Goal: Book appointment/travel/reservation: Book appointment/travel/reservation

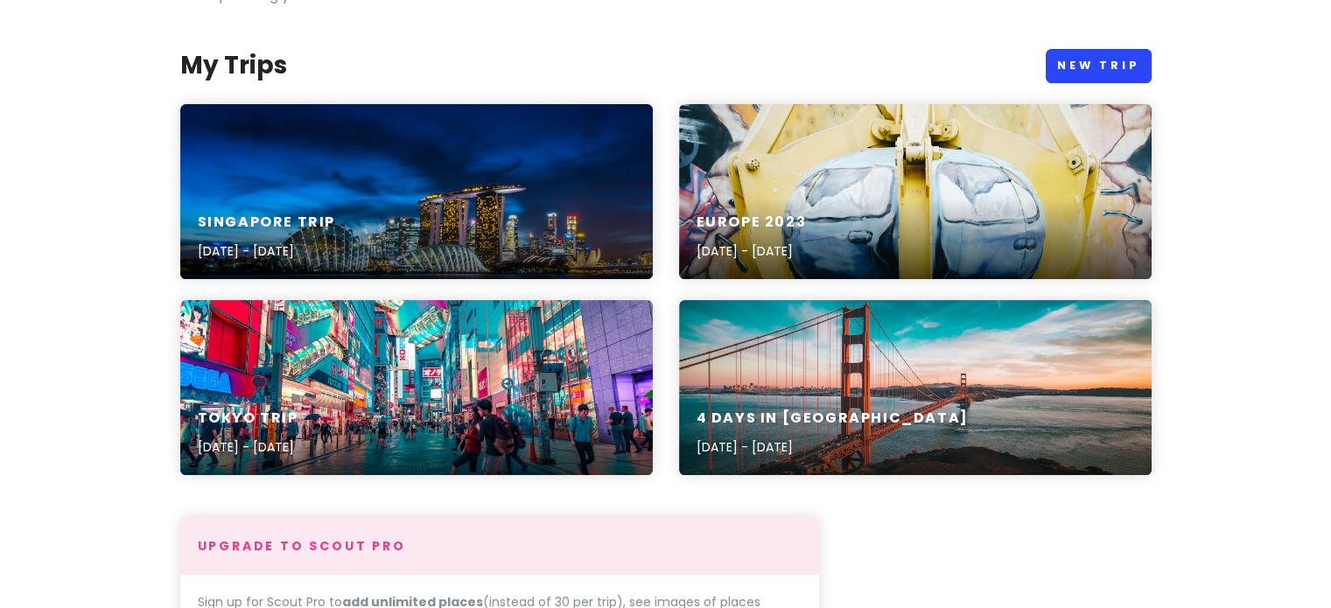
scroll to position [164, 0]
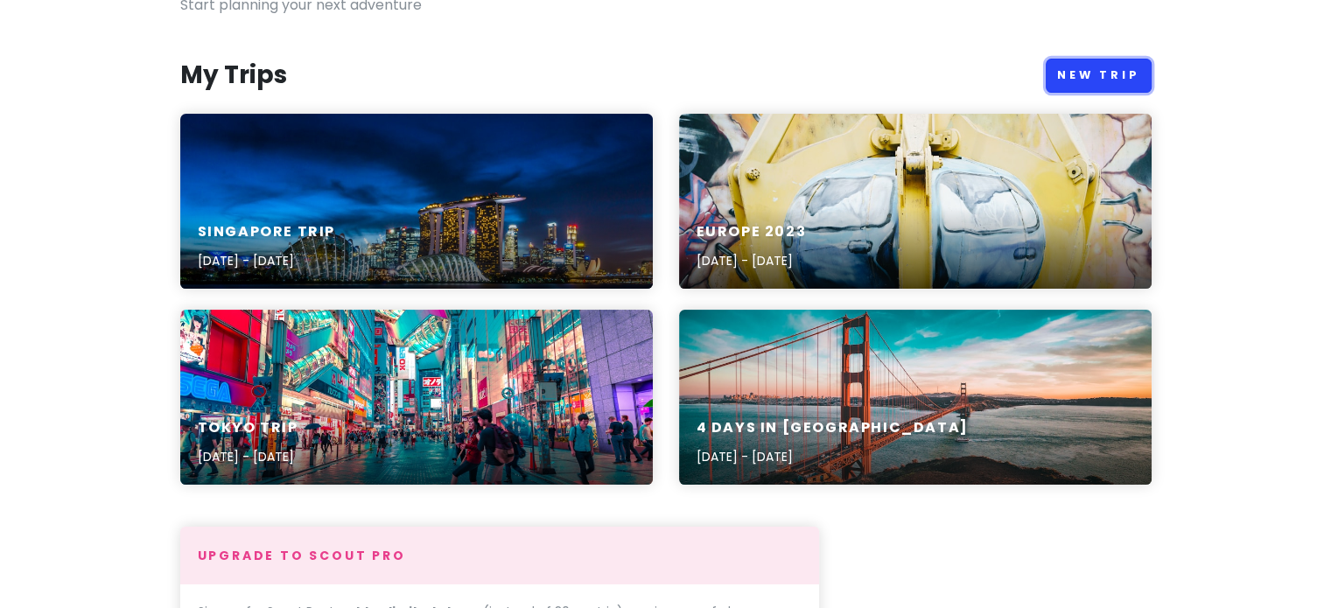
click at [1085, 74] on link "New Trip" at bounding box center [1099, 76] width 106 height 34
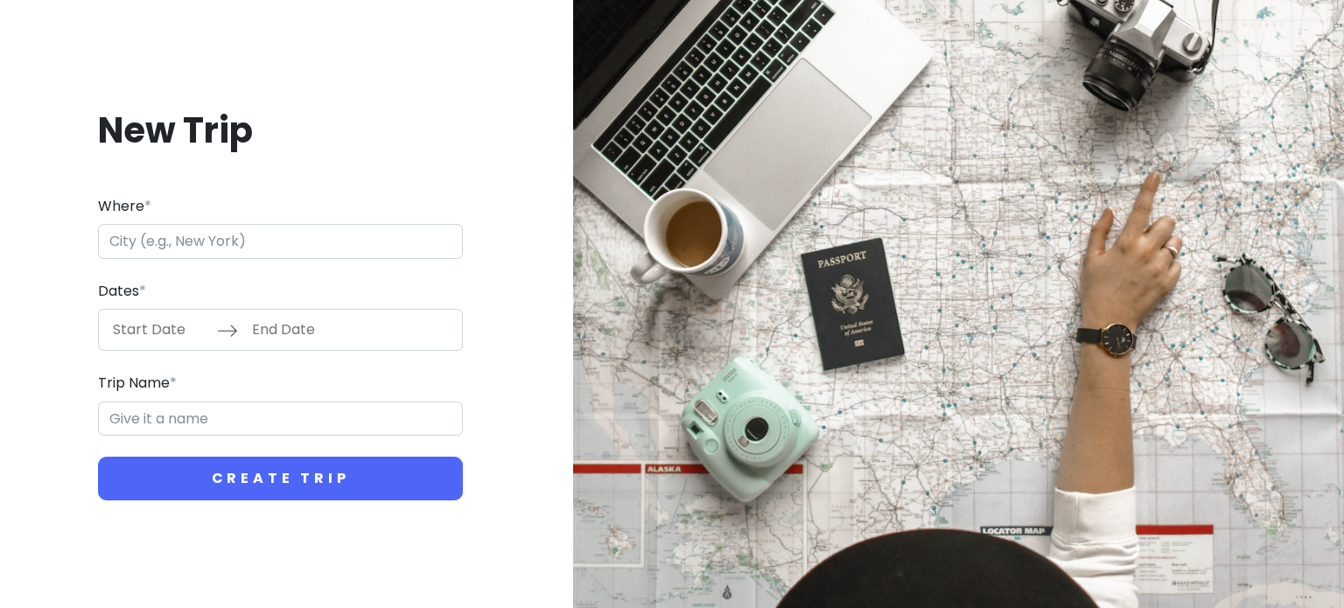
click at [313, 226] on div "Where *" at bounding box center [280, 227] width 365 height 64
click at [313, 226] on input "Where *" at bounding box center [280, 241] width 365 height 35
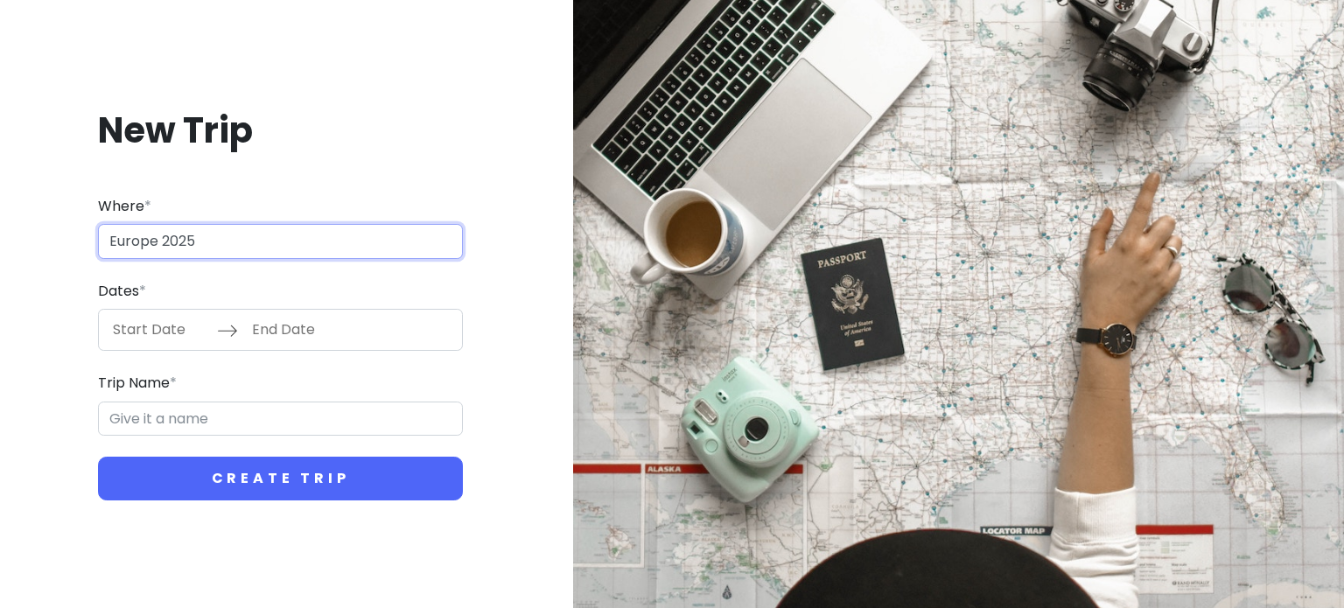
type input "Europe 2025"
click at [232, 292] on div "Dates * Navigate forward to interact with the calendar and select a date. Press…" at bounding box center [280, 316] width 365 height 72
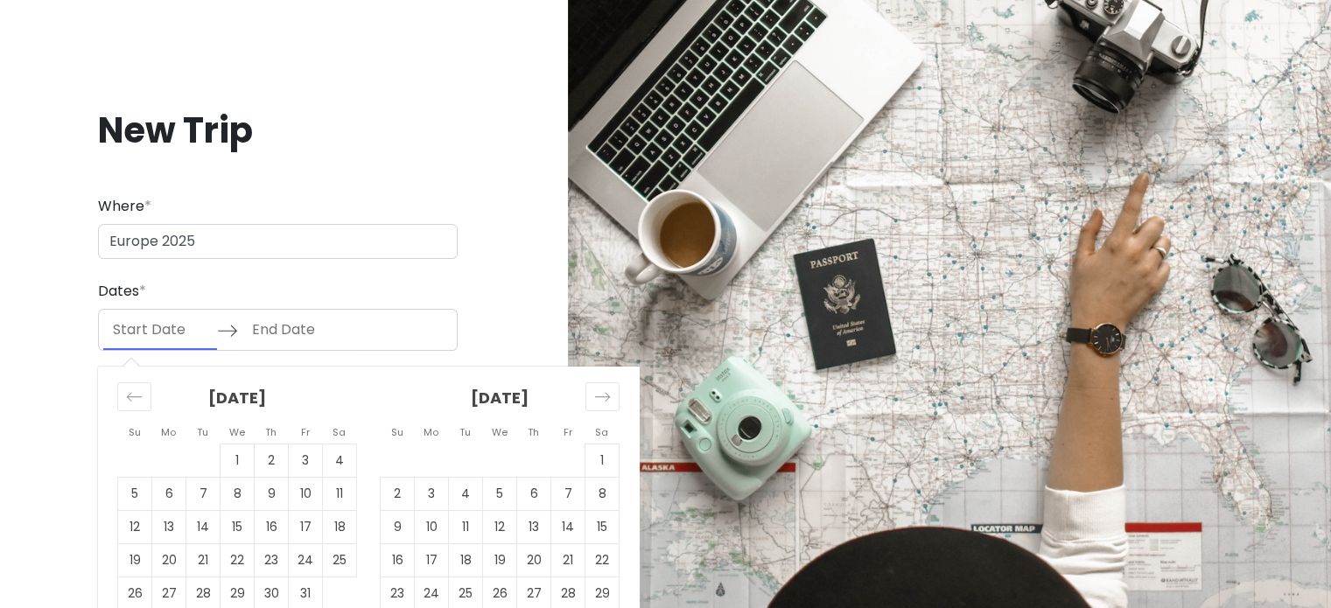
click at [157, 330] on input "Start Date" at bounding box center [160, 330] width 114 height 40
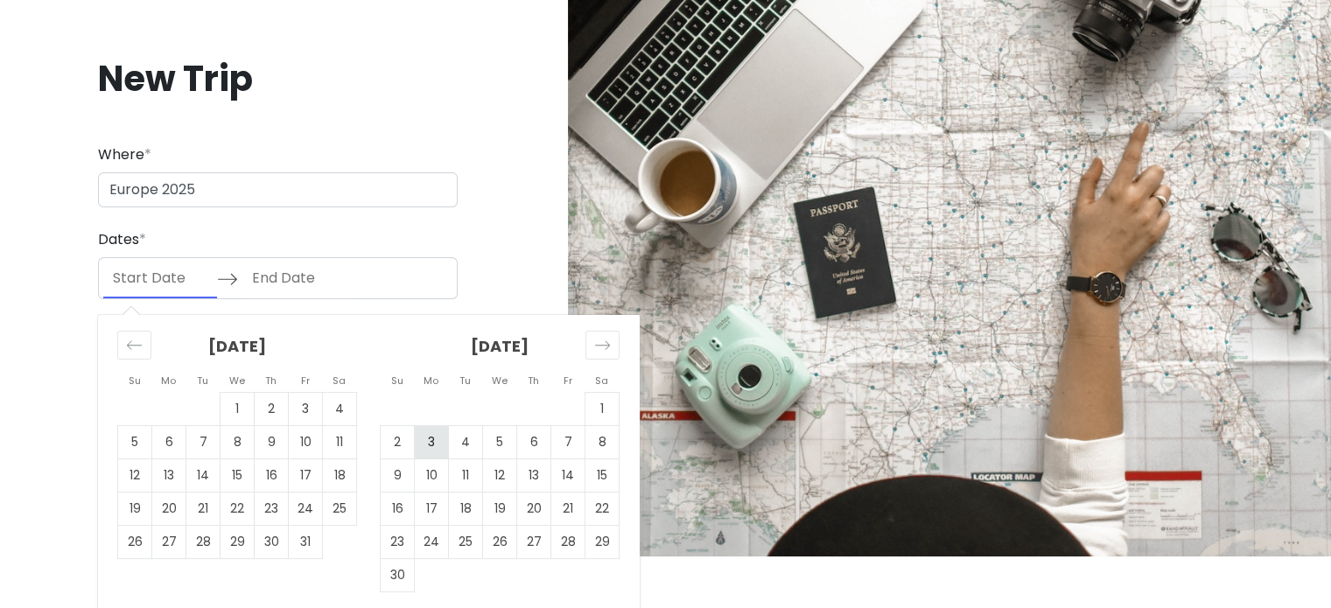
scroll to position [56, 0]
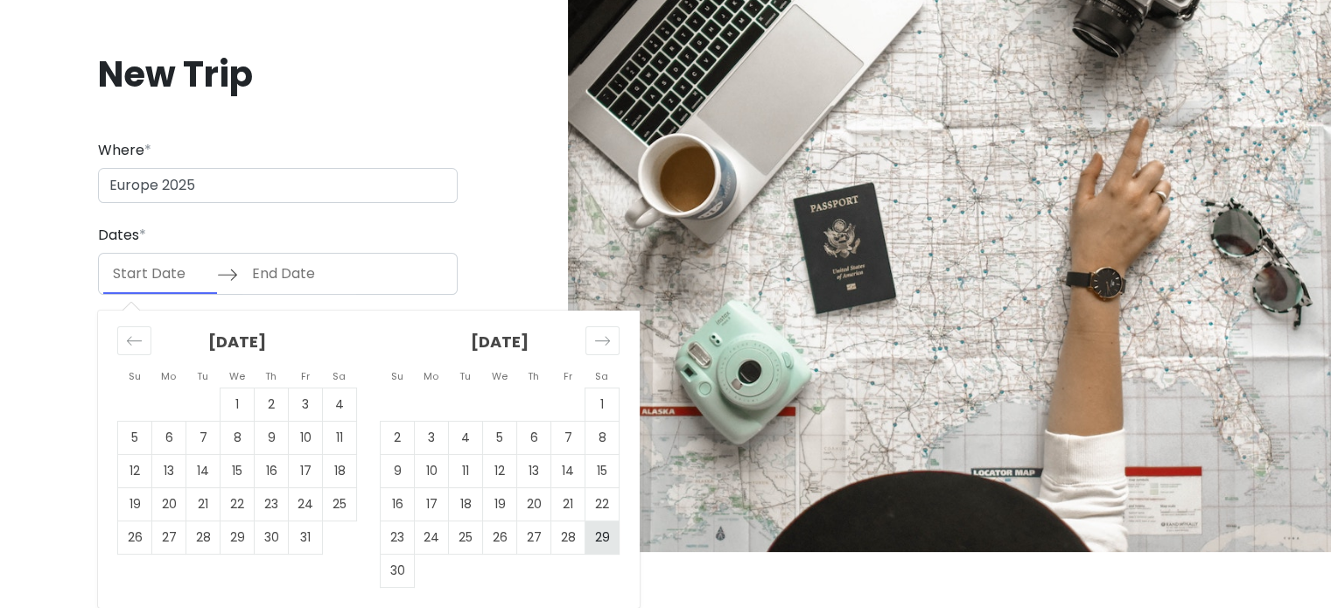
click at [602, 542] on td "29" at bounding box center [602, 538] width 34 height 33
type input "[DATE]"
click at [585, 329] on div "Move forward to switch to the next month." at bounding box center [602, 340] width 34 height 29
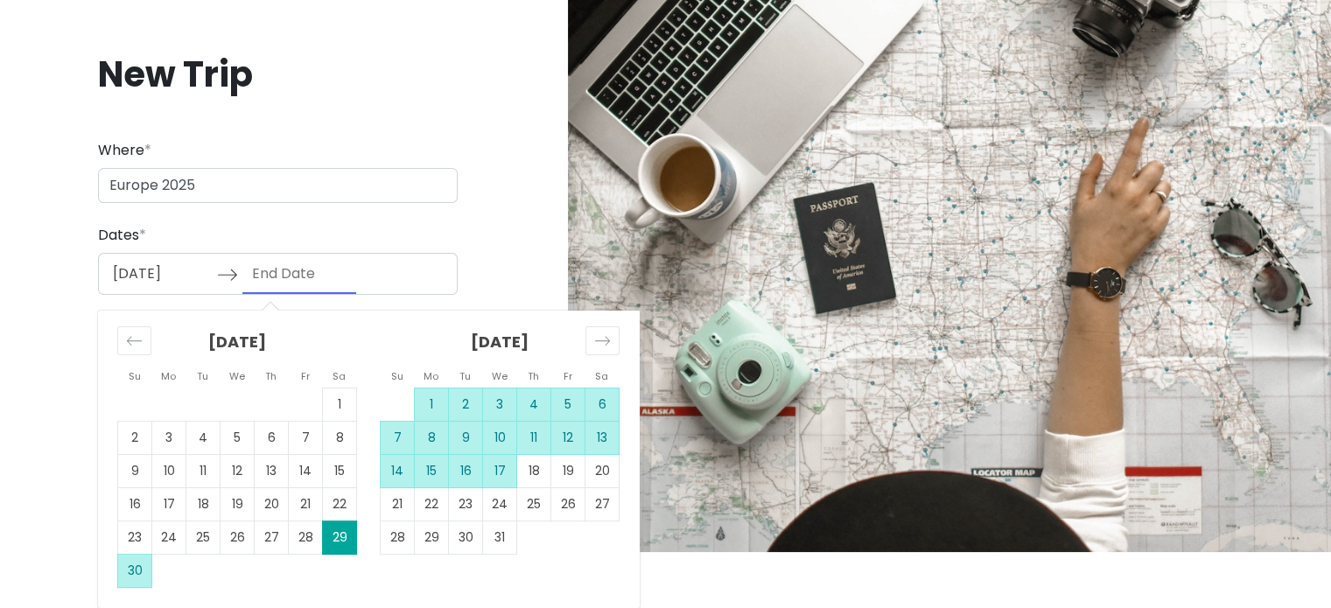
click at [506, 472] on td "17" at bounding box center [500, 471] width 34 height 33
type input "[DATE]"
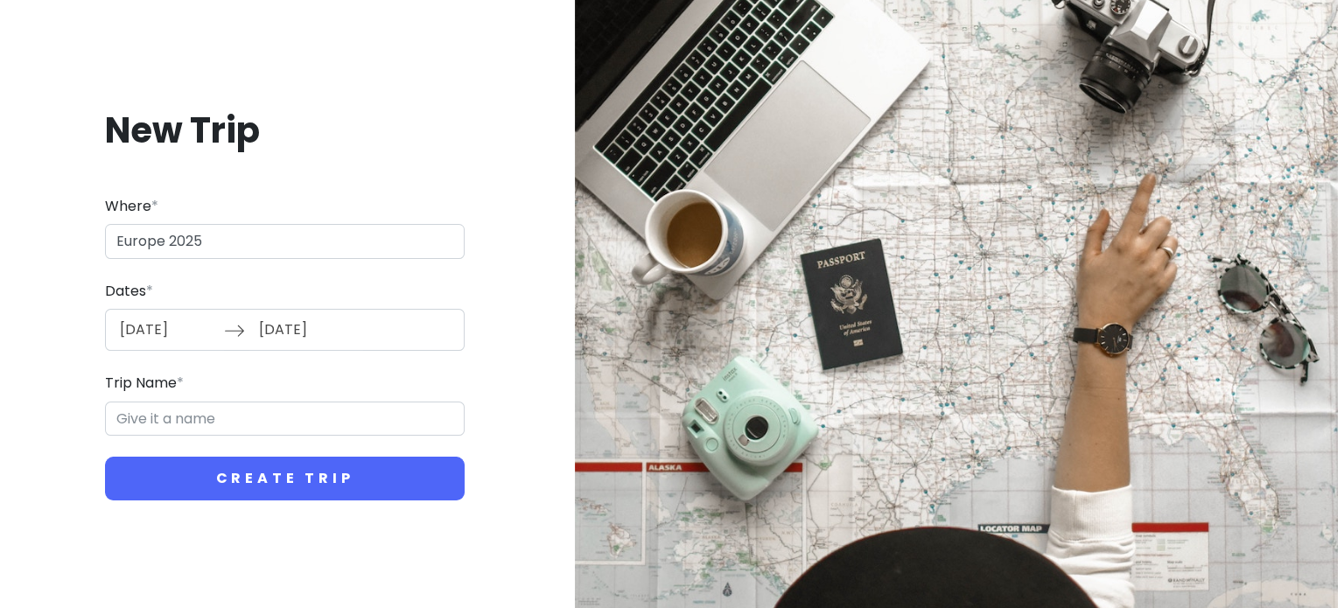
scroll to position [0, 0]
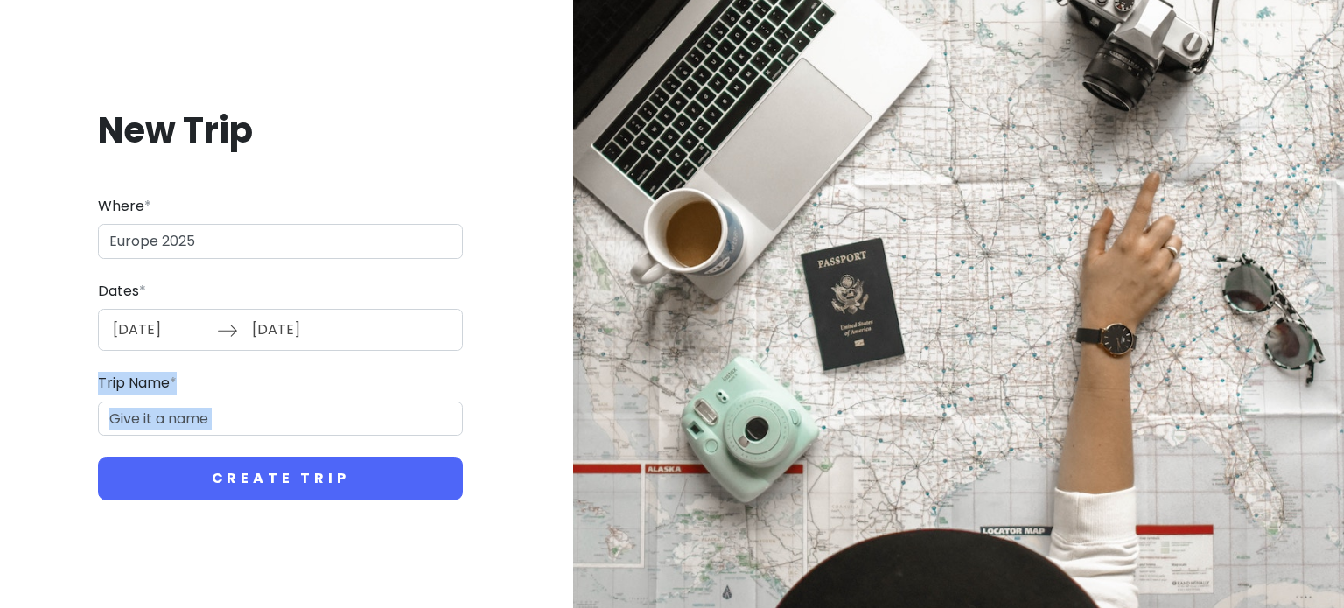
click at [291, 433] on form "Where * [GEOGRAPHIC_DATA] 2025 Dates * [DATE] Navigate forward to interact with…" at bounding box center [280, 348] width 365 height 306
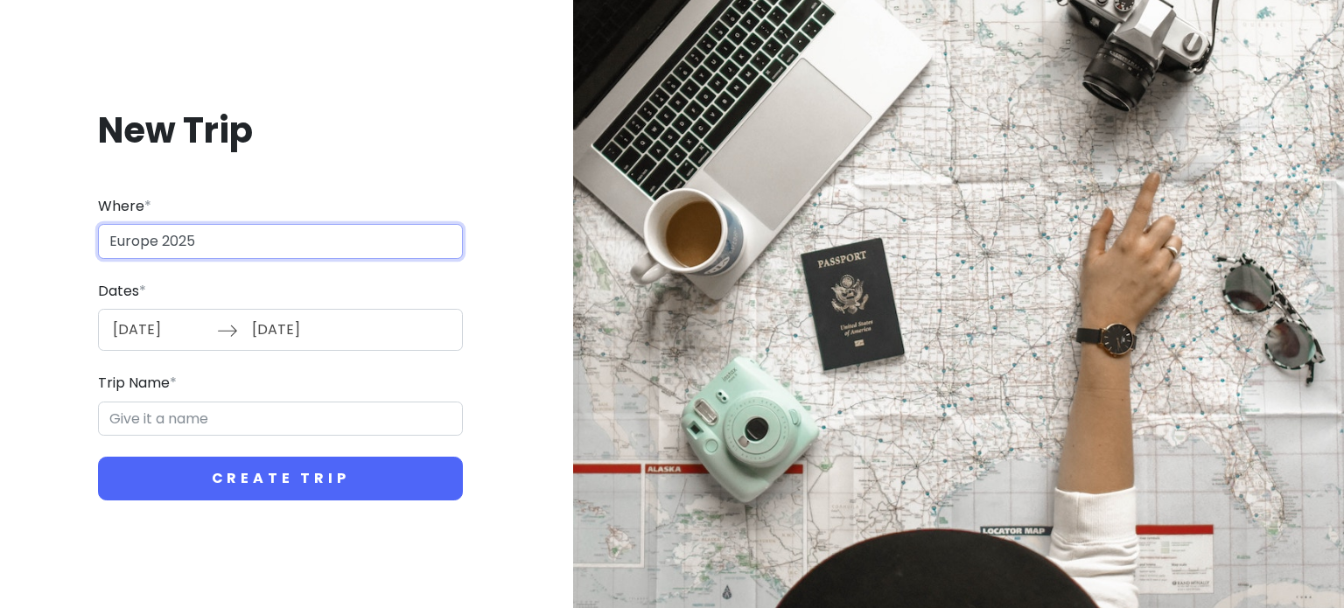
click at [200, 228] on input "Europe 2025" at bounding box center [280, 241] width 365 height 35
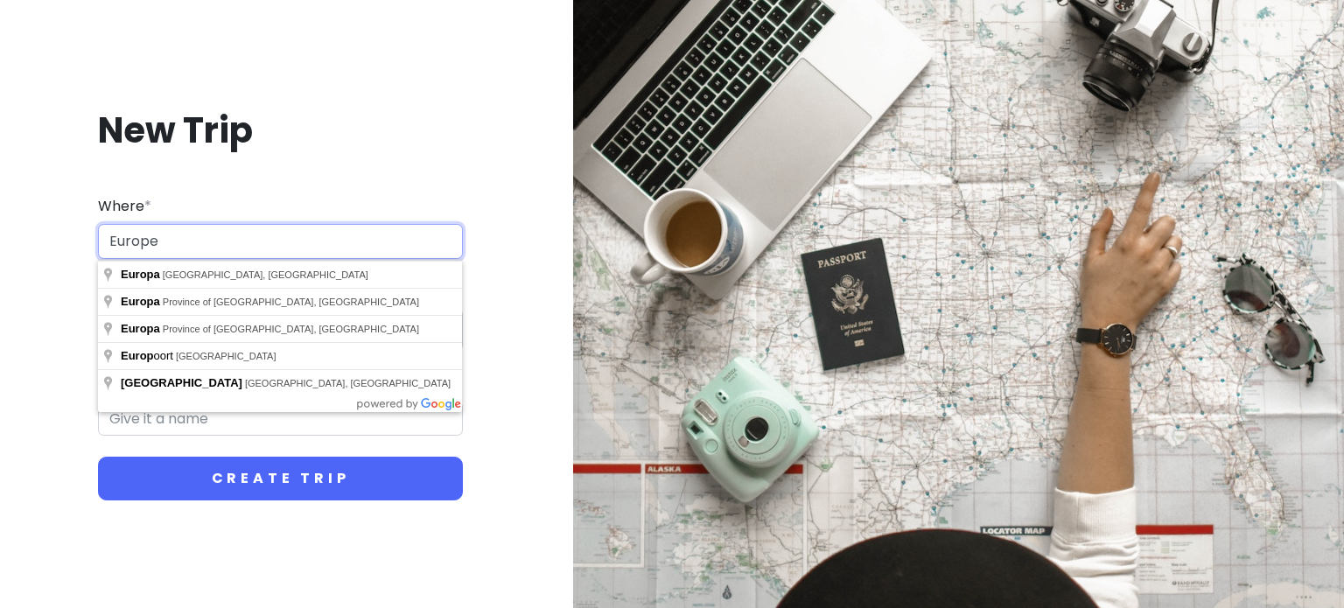
type input "Europe"
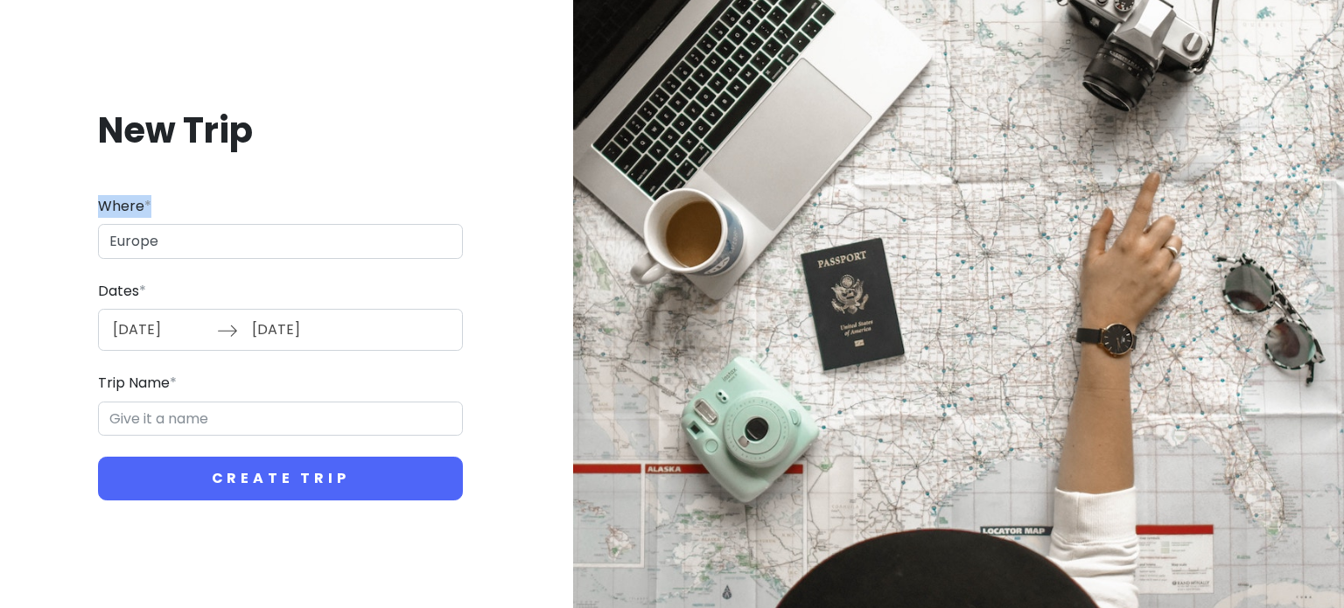
drag, startPoint x: 155, startPoint y: 195, endPoint x: 190, endPoint y: 262, distance: 75.2
click at [190, 262] on form "Where * [GEOGRAPHIC_DATA] Dates * [DATE] Navigate forward to interact with the …" at bounding box center [280, 348] width 365 height 306
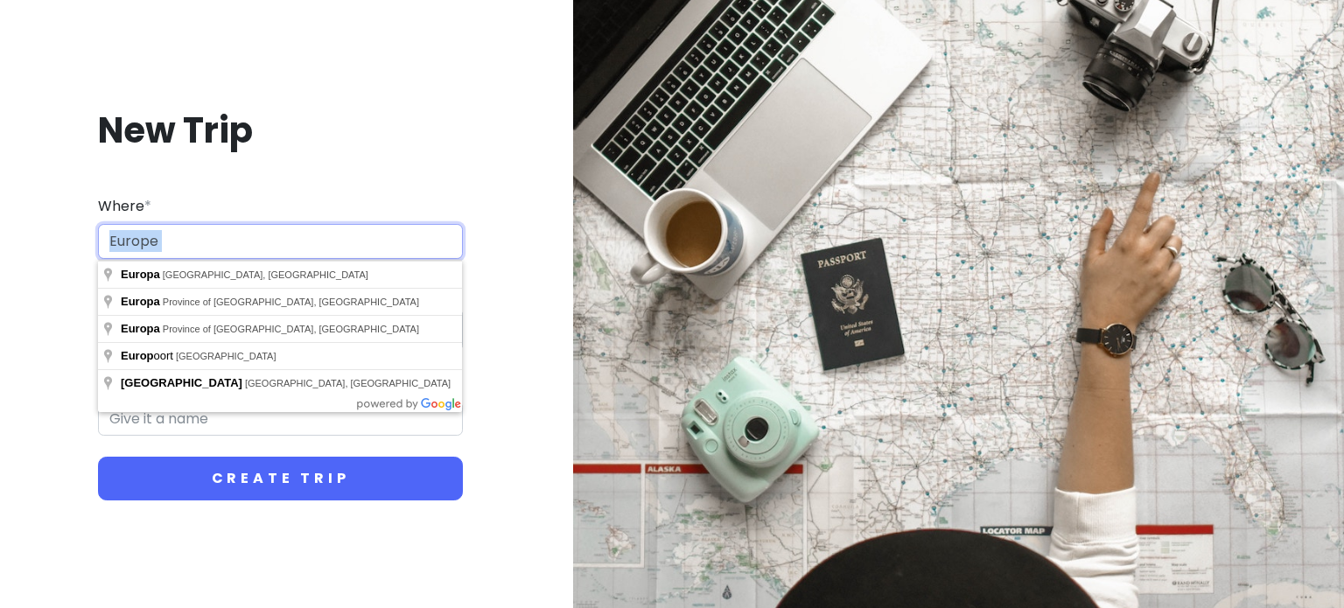
click at [186, 241] on input "Europe" at bounding box center [280, 241] width 365 height 35
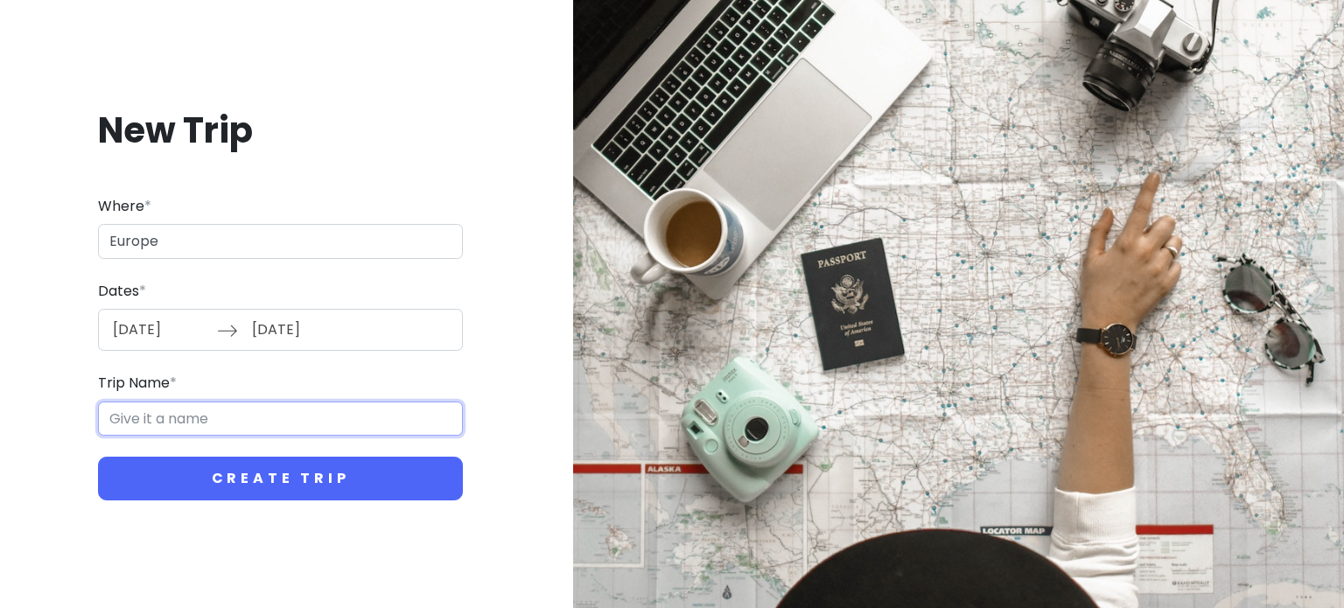
click at [187, 424] on input "Trip Name *" at bounding box center [280, 419] width 365 height 35
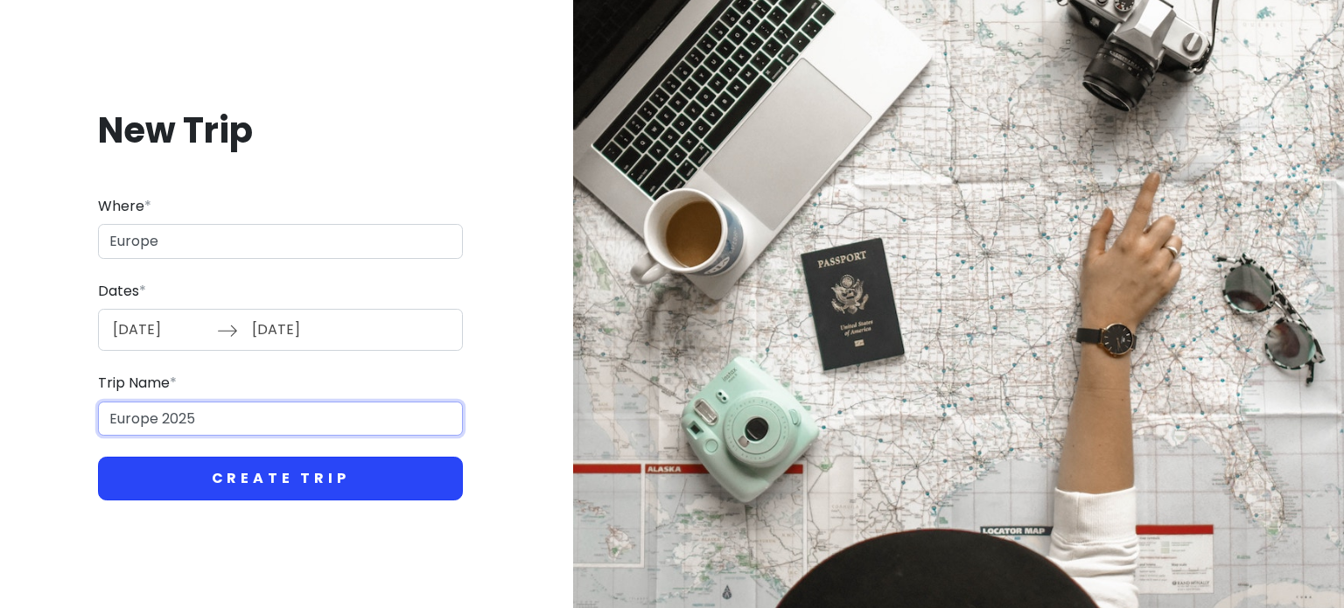
type input "Europe 2025"
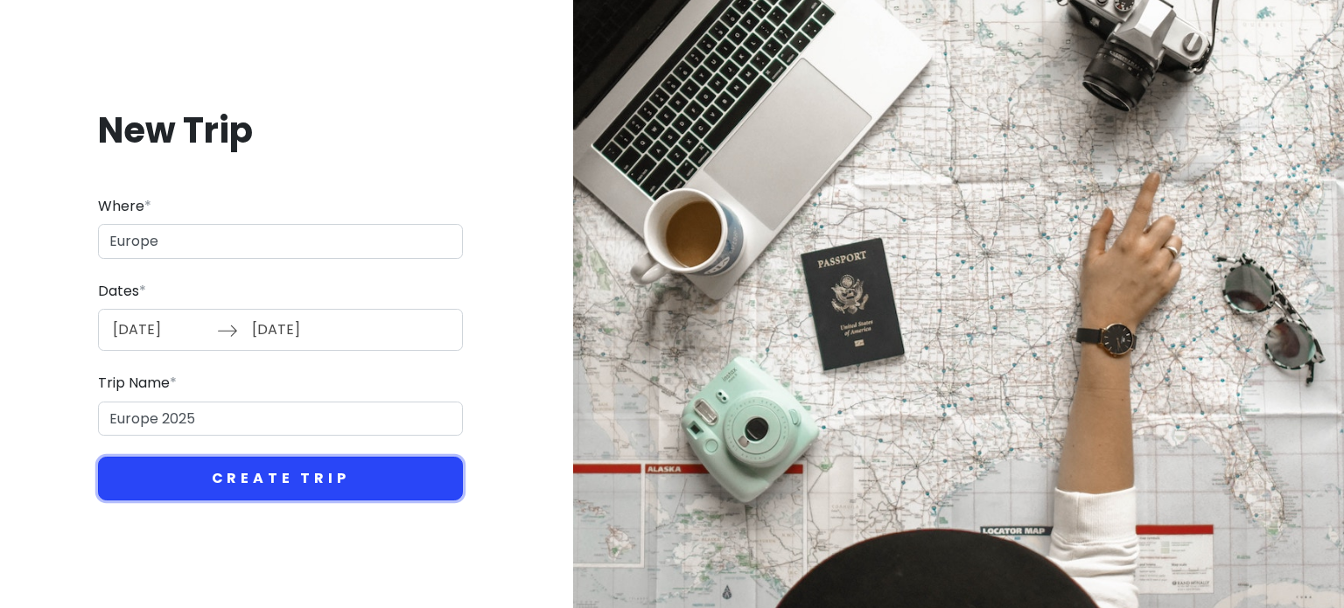
click at [315, 484] on button "Create Trip" at bounding box center [280, 479] width 365 height 44
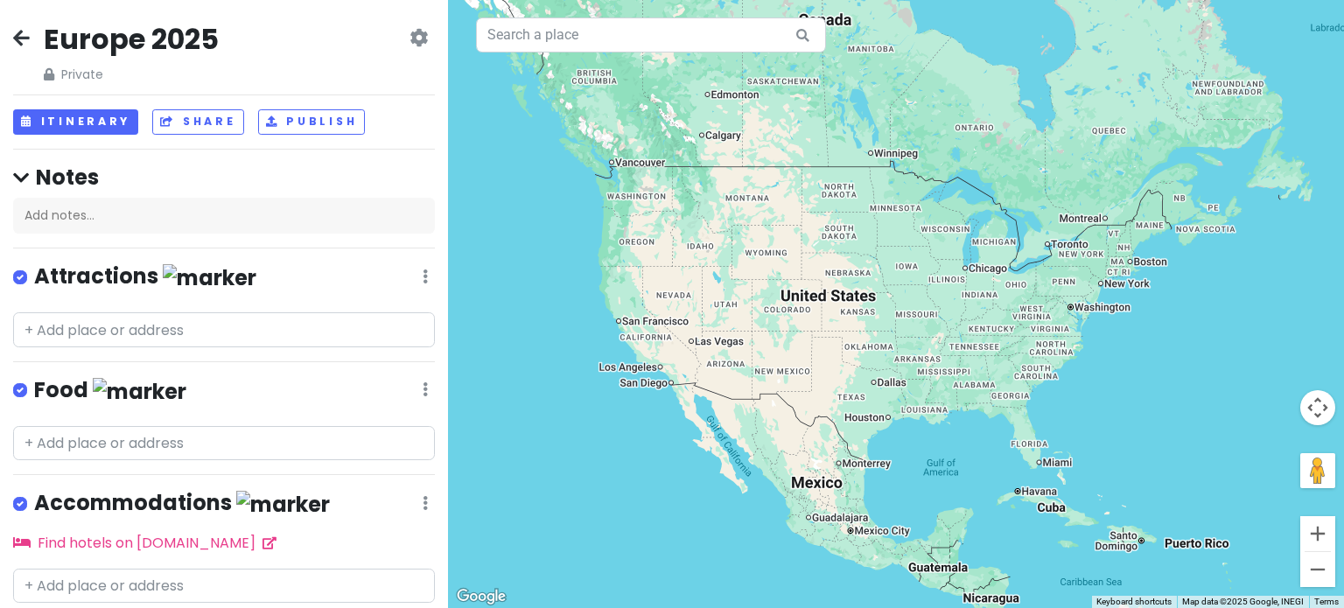
drag, startPoint x: 813, startPoint y: 251, endPoint x: 499, endPoint y: 259, distance: 314.3
click at [499, 259] on div at bounding box center [896, 304] width 896 height 608
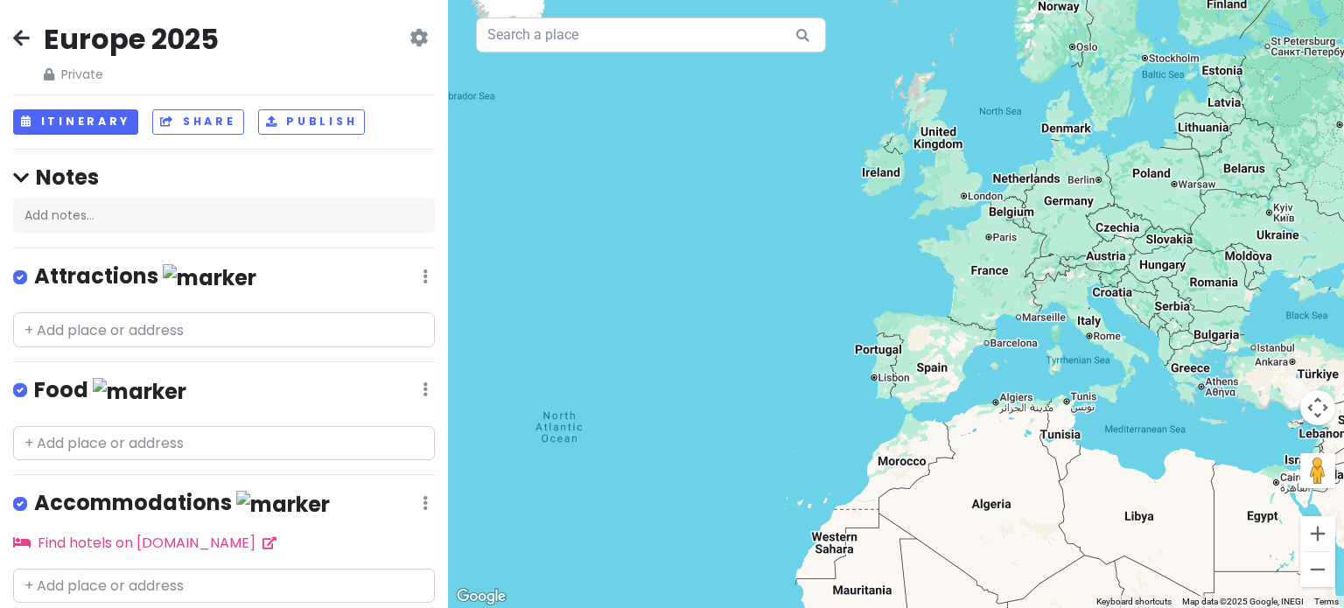
drag, startPoint x: 935, startPoint y: 234, endPoint x: 562, endPoint y: 348, distance: 390.0
click at [562, 348] on div at bounding box center [896, 304] width 896 height 608
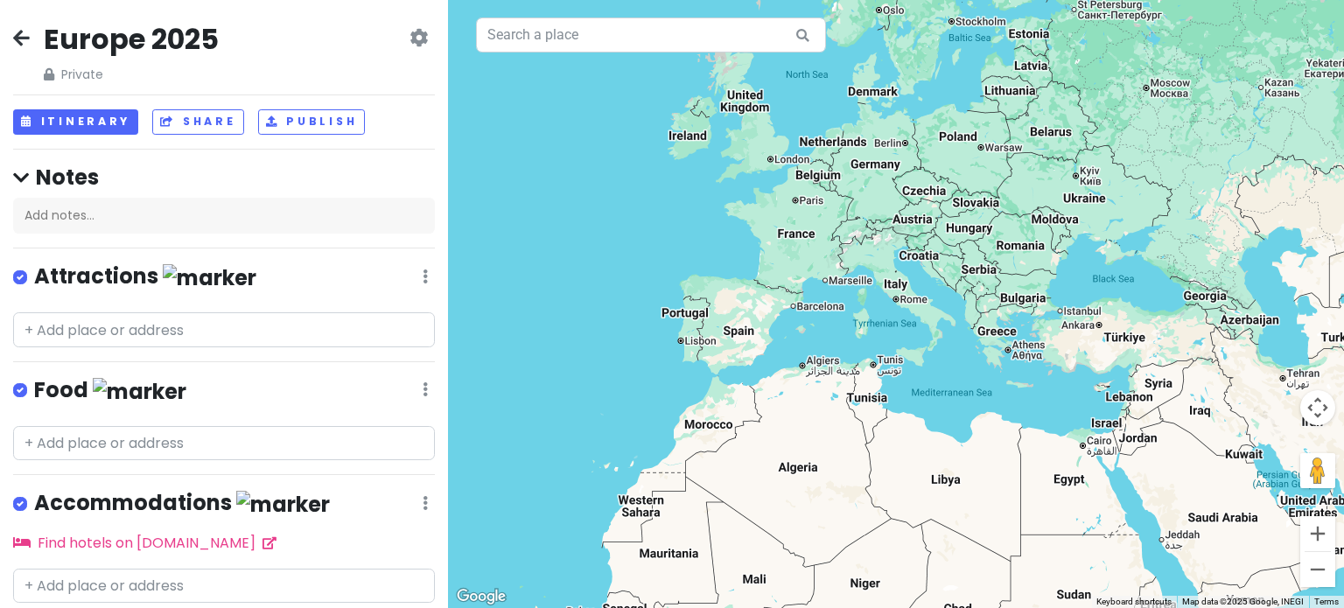
drag, startPoint x: 900, startPoint y: 333, endPoint x: 693, endPoint y: 296, distance: 210.6
click at [693, 296] on div at bounding box center [896, 304] width 896 height 608
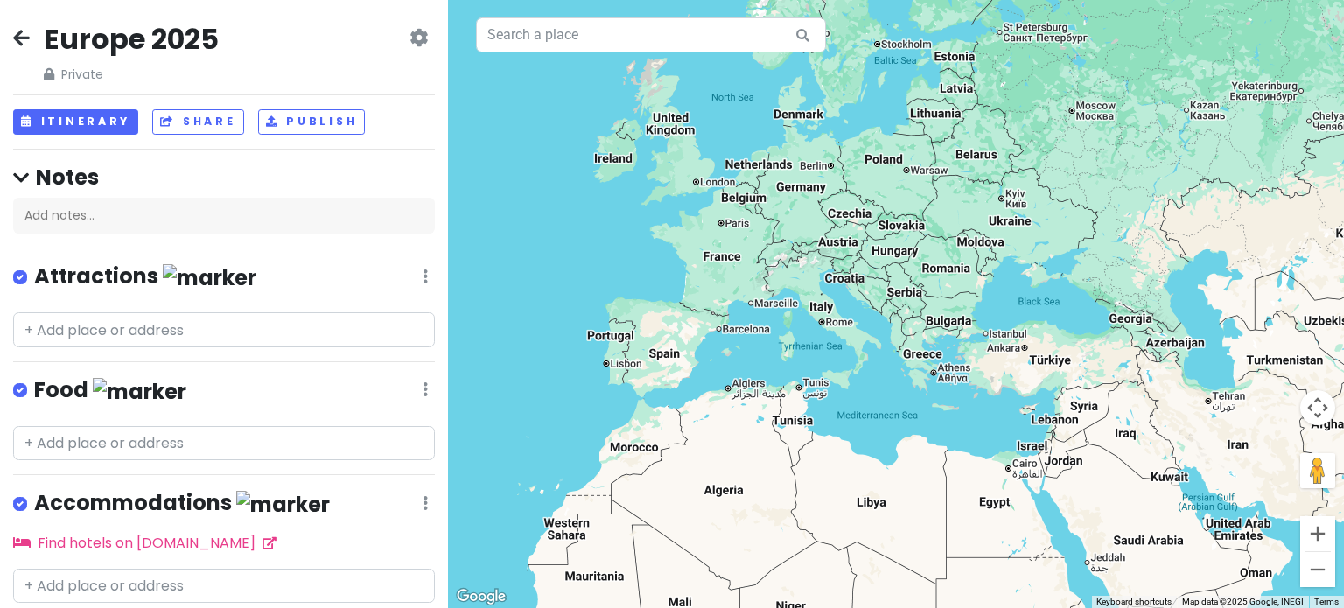
drag, startPoint x: 964, startPoint y: 209, endPoint x: 830, endPoint y: 248, distance: 139.3
click at [830, 248] on div at bounding box center [896, 304] width 896 height 608
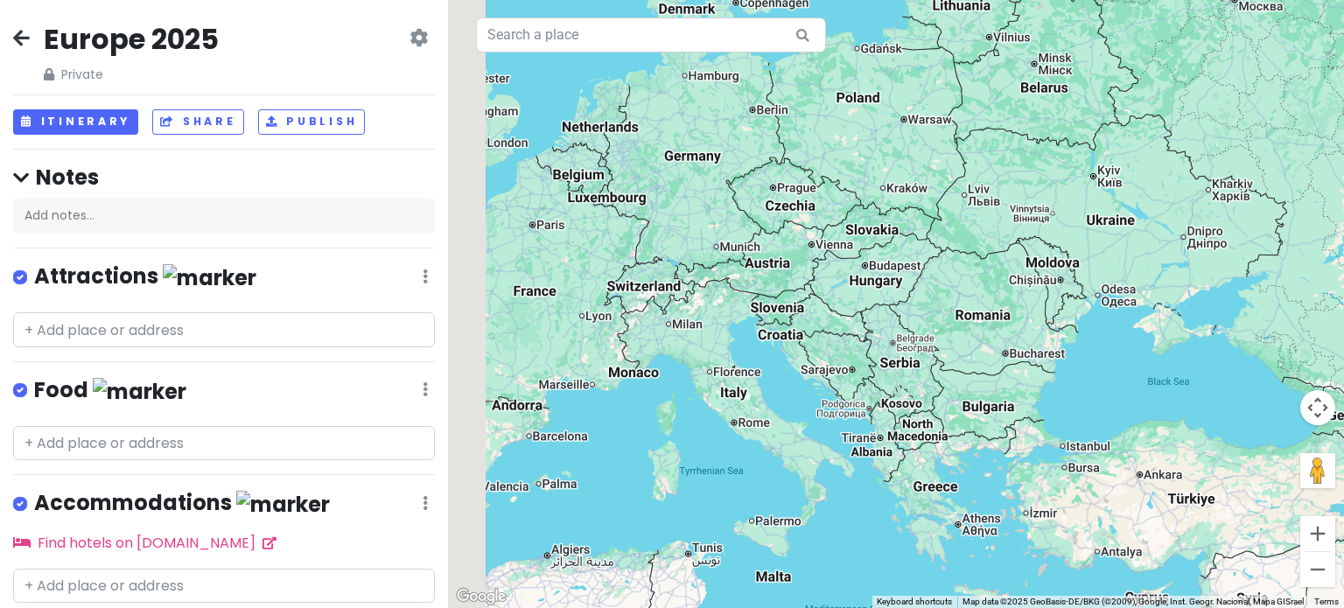
drag, startPoint x: 679, startPoint y: 312, endPoint x: 797, endPoint y: 294, distance: 119.6
click at [797, 294] on div at bounding box center [896, 304] width 896 height 608
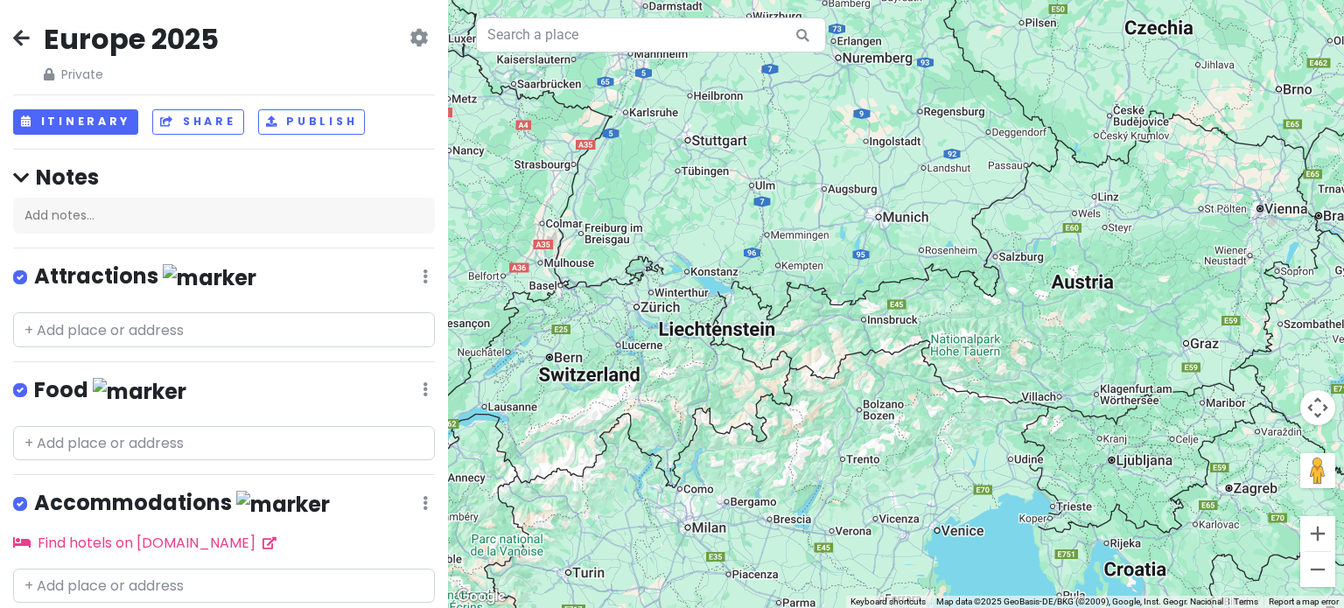
drag, startPoint x: 755, startPoint y: 297, endPoint x: 812, endPoint y: 338, distance: 70.2
click at [812, 338] on div at bounding box center [896, 304] width 896 height 608
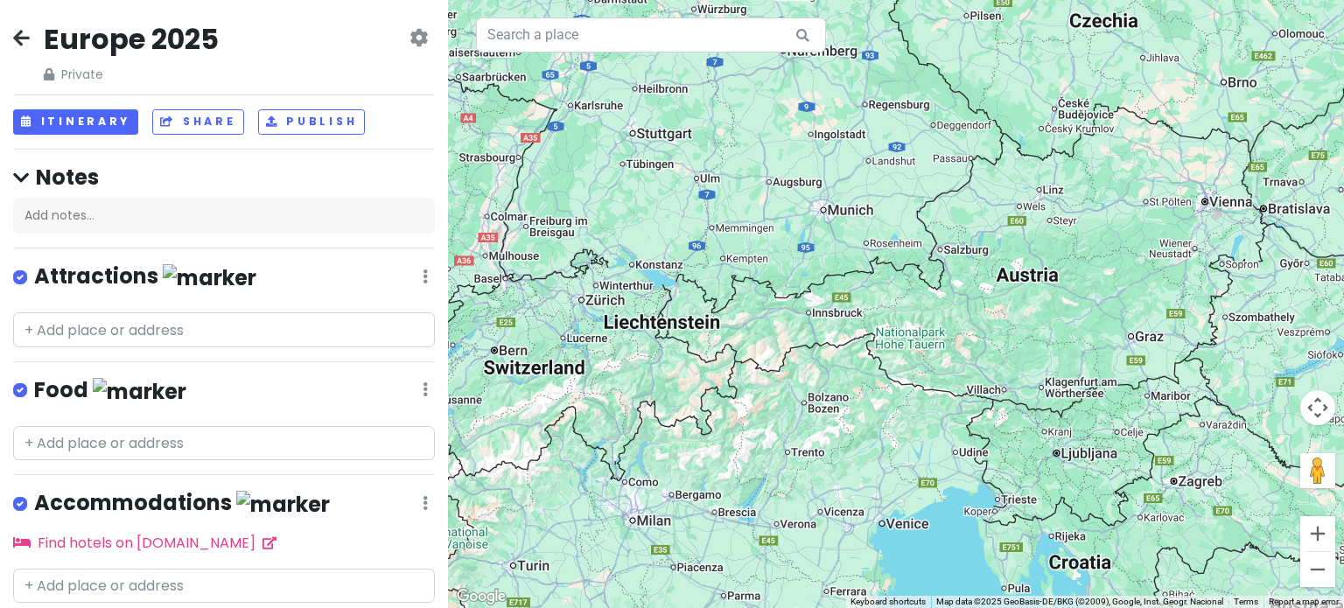
drag, startPoint x: 761, startPoint y: 377, endPoint x: 708, endPoint y: 369, distance: 54.0
click at [708, 369] on div at bounding box center [896, 304] width 896 height 608
click at [192, 340] on input "text" at bounding box center [224, 329] width 422 height 35
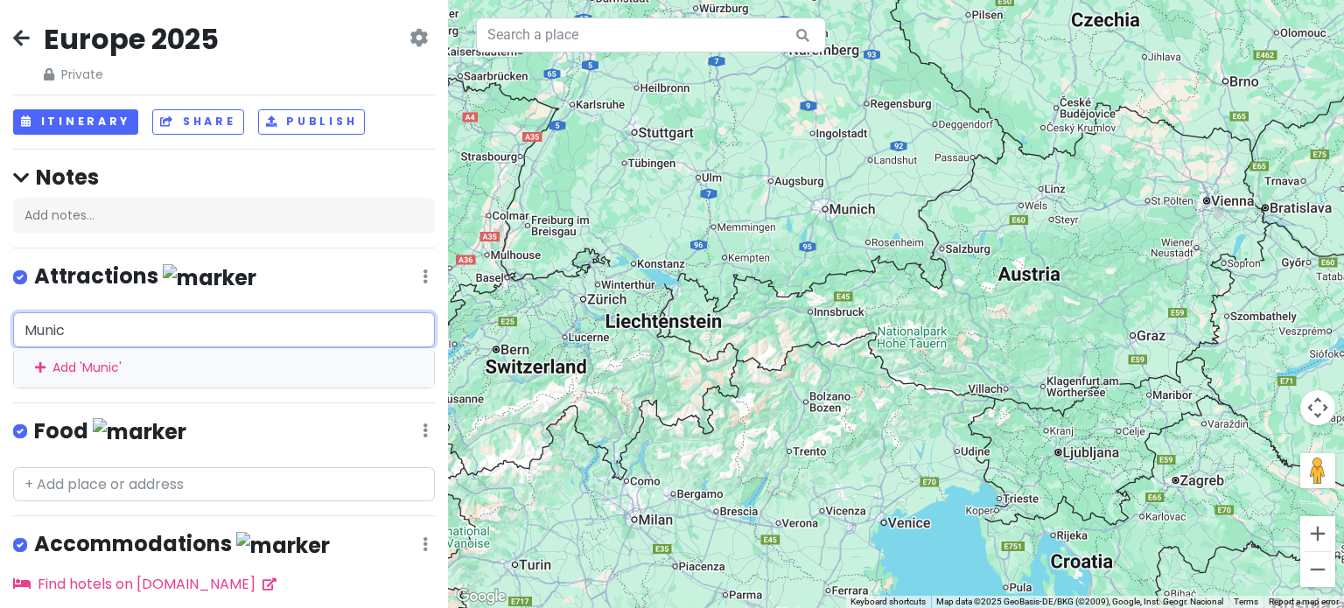
type input "[GEOGRAPHIC_DATA]"
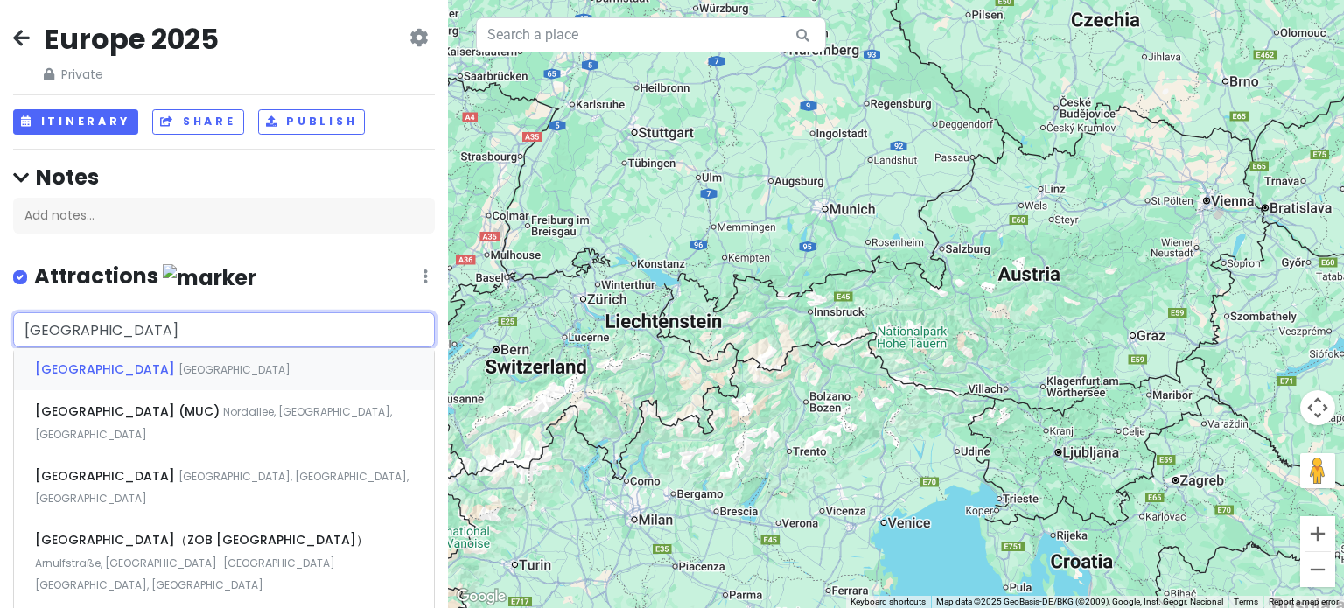
click at [130, 378] on div "[GEOGRAPHIC_DATA] [GEOGRAPHIC_DATA]" at bounding box center [224, 369] width 420 height 42
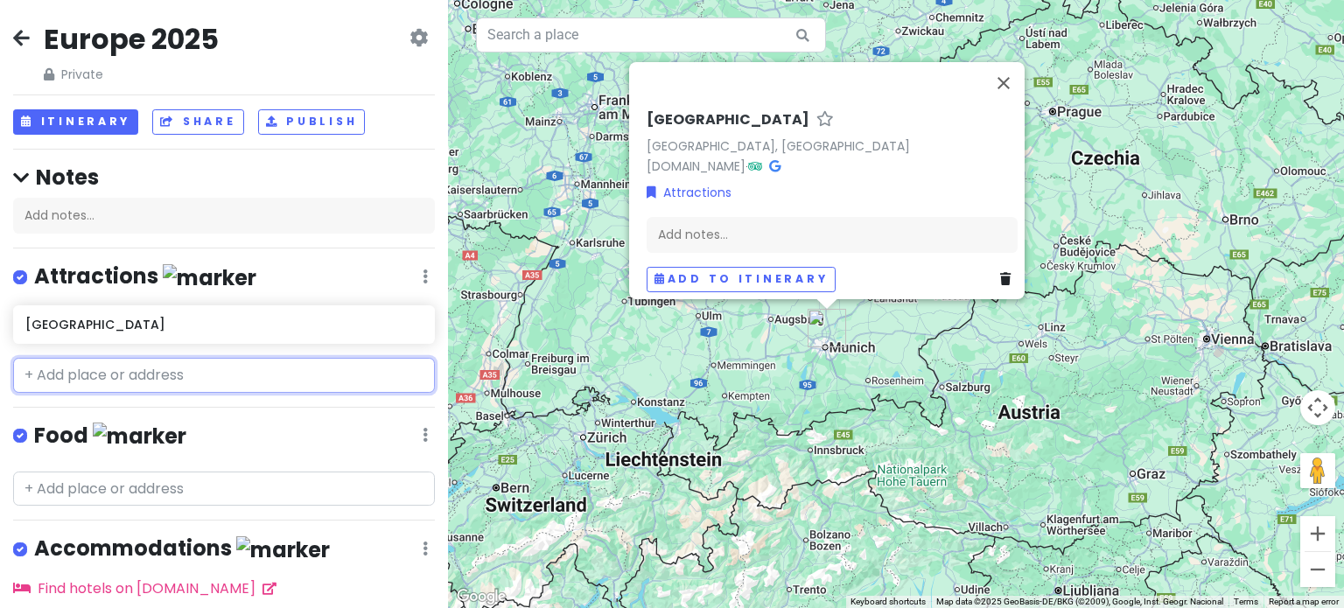
click at [217, 368] on input "text" at bounding box center [224, 375] width 422 height 35
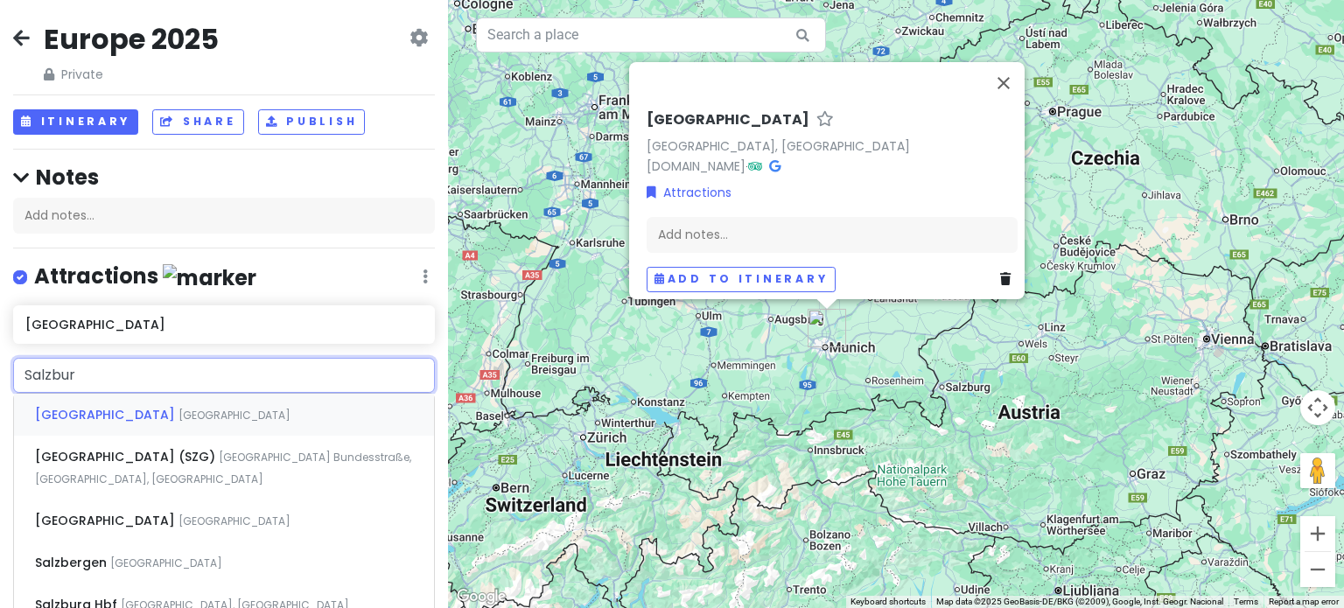
type input "[GEOGRAPHIC_DATA]"
click at [176, 405] on div "Salzburg [GEOGRAPHIC_DATA]" at bounding box center [224, 415] width 420 height 42
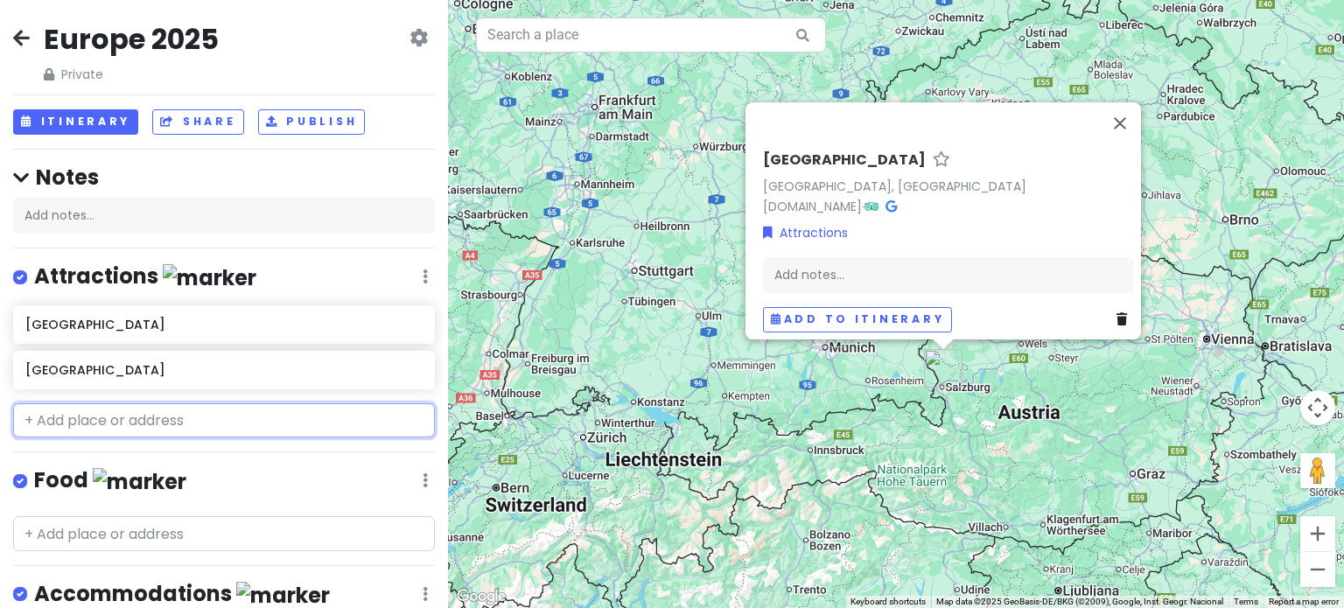
click at [201, 423] on input "text" at bounding box center [224, 420] width 422 height 35
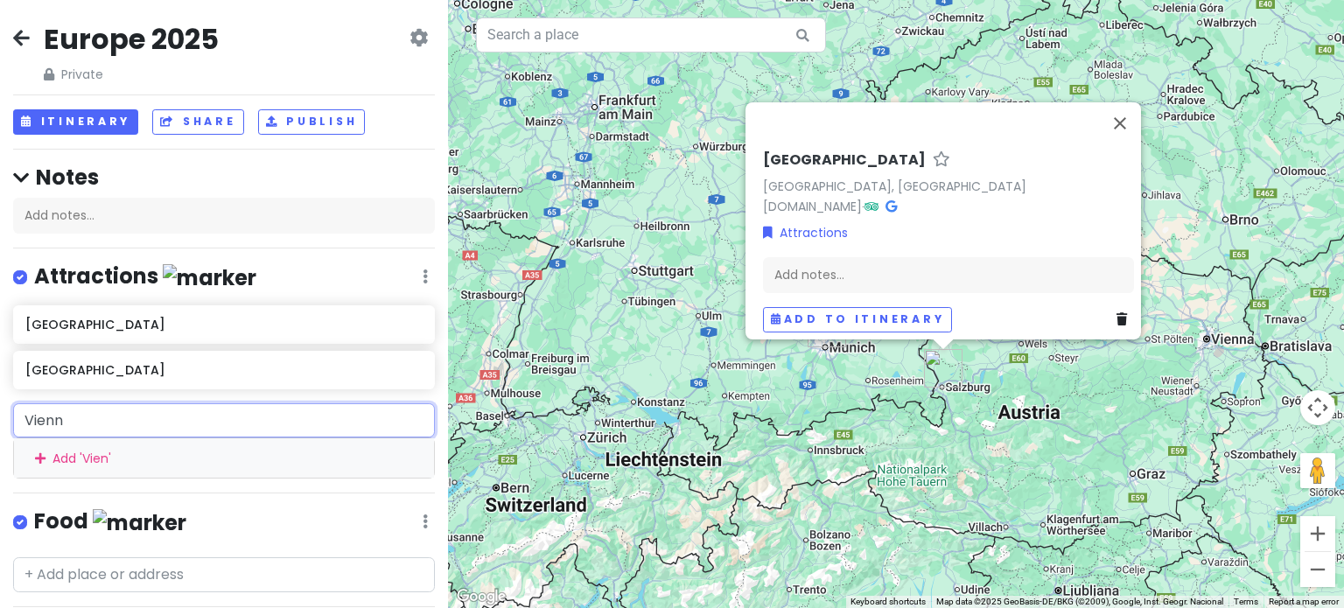
type input "[GEOGRAPHIC_DATA]"
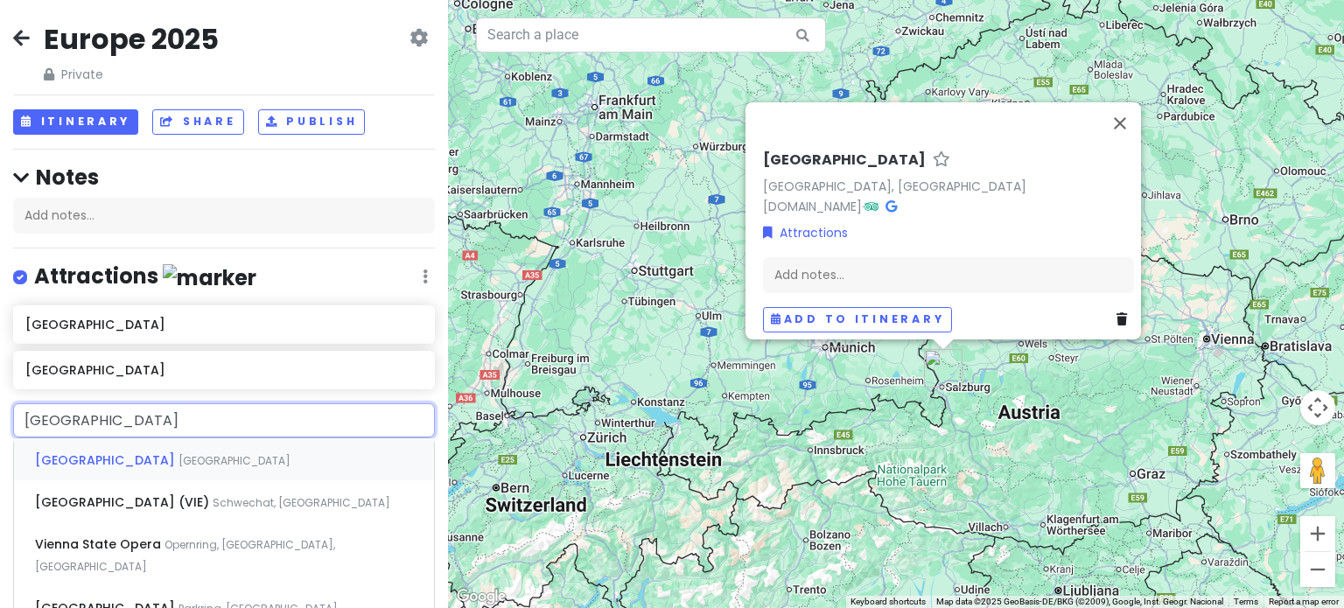
click at [168, 469] on div "Vienna [GEOGRAPHIC_DATA]" at bounding box center [224, 459] width 420 height 42
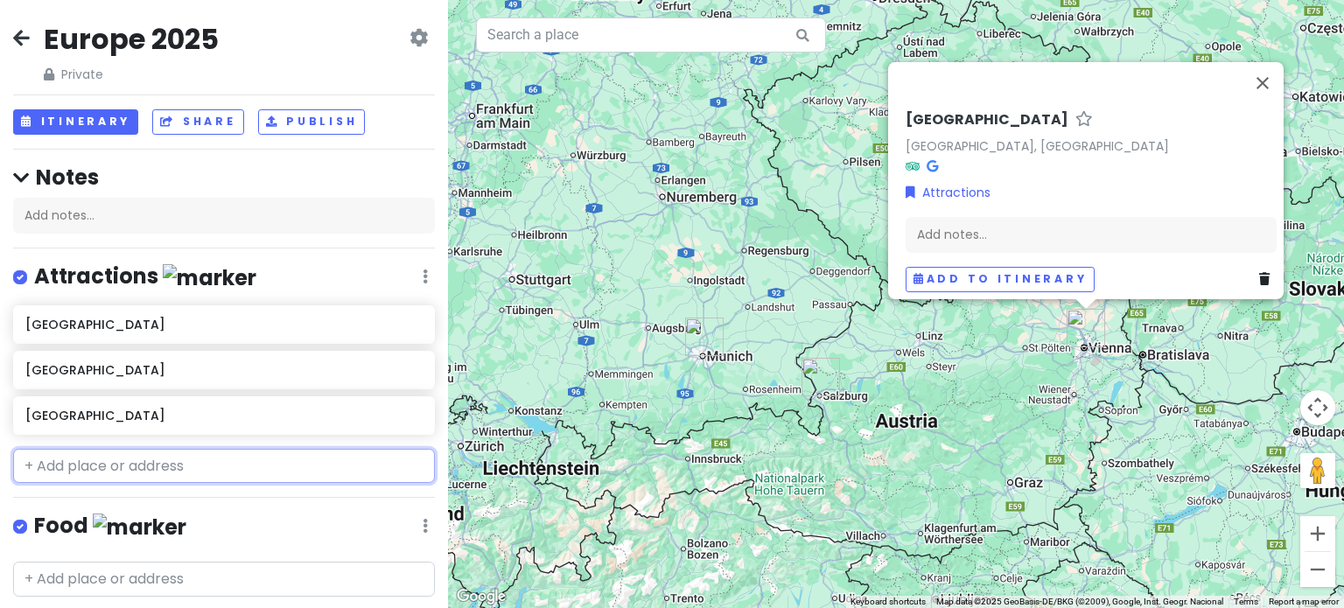
click at [242, 451] on input "text" at bounding box center [224, 466] width 422 height 35
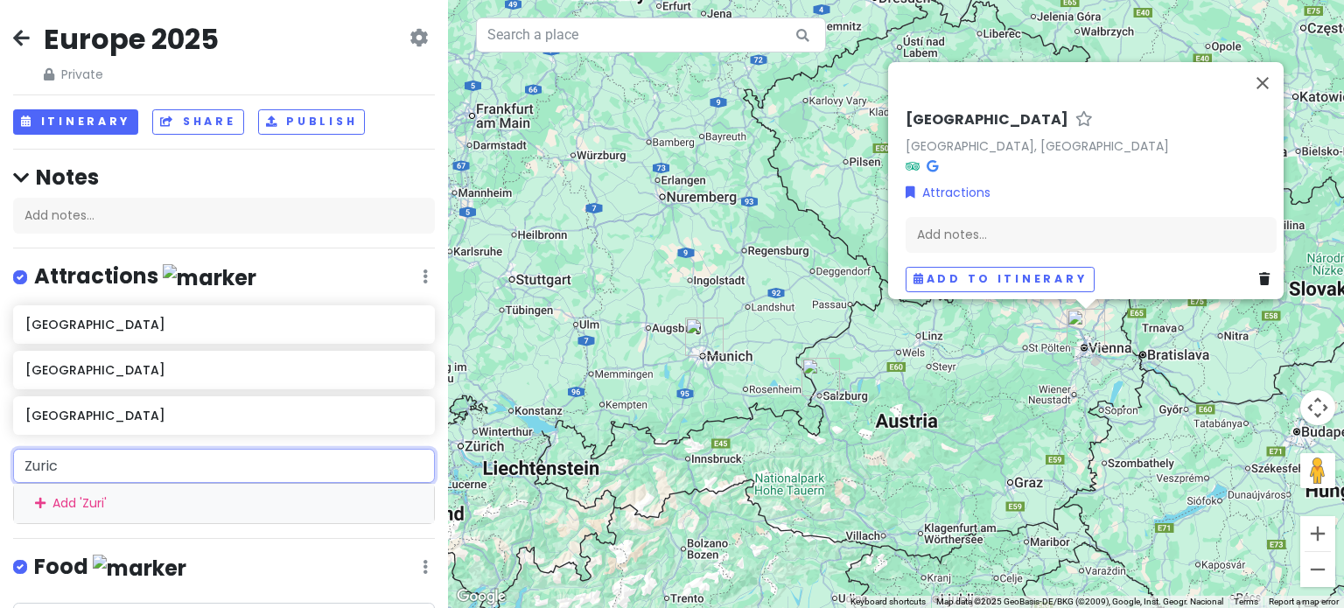
type input "[GEOGRAPHIC_DATA]"
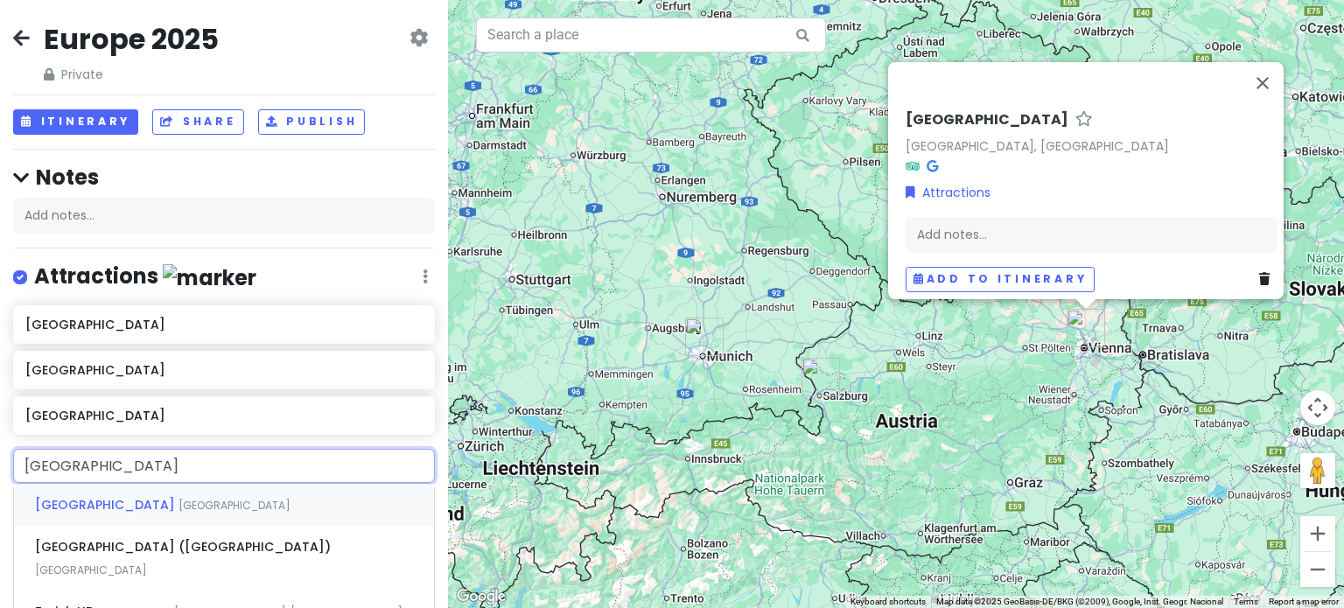
click at [187, 517] on div "[GEOGRAPHIC_DATA] [GEOGRAPHIC_DATA]" at bounding box center [224, 505] width 420 height 42
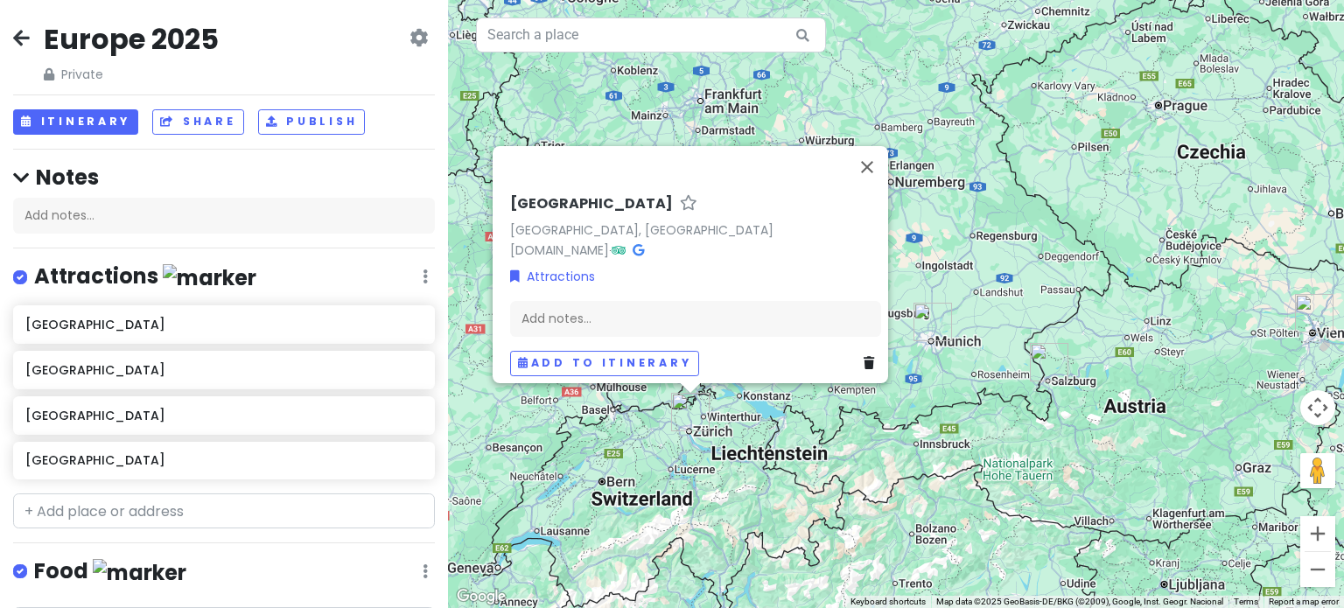
drag, startPoint x: 676, startPoint y: 448, endPoint x: 657, endPoint y: 426, distance: 28.6
click at [657, 426] on div "[GEOGRAPHIC_DATA] [GEOGRAPHIC_DATA], [GEOGRAPHIC_DATA] [DOMAIN_NAME] · Attracti…" at bounding box center [896, 304] width 896 height 608
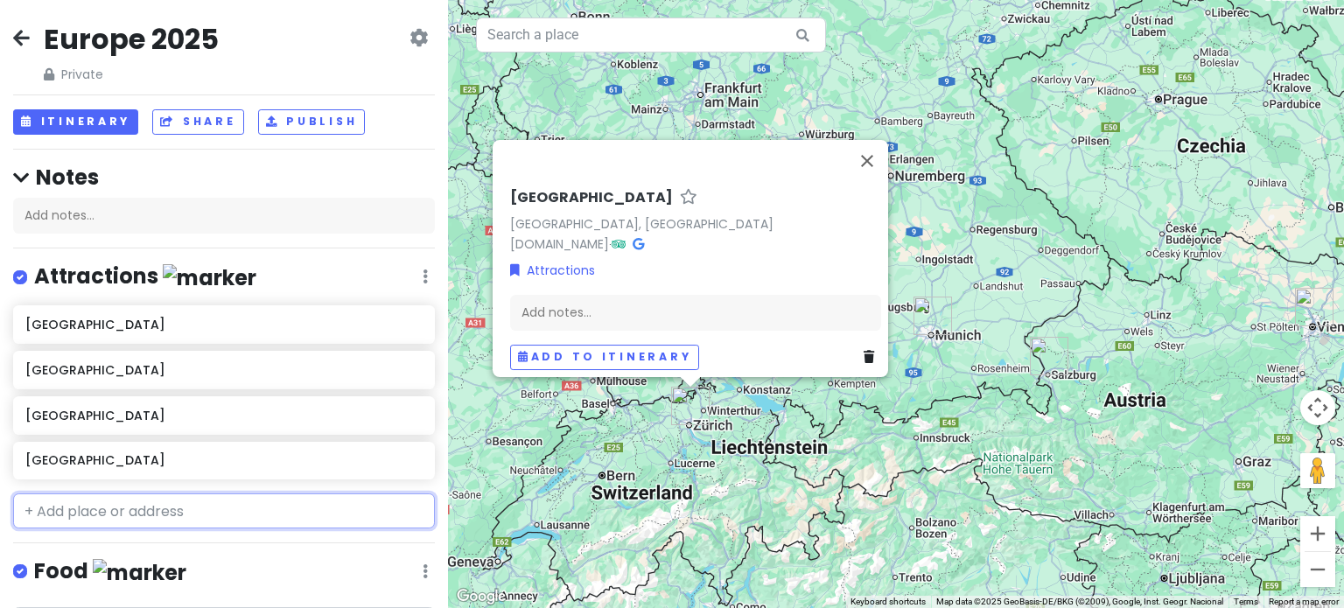
click at [123, 518] on input "text" at bounding box center [224, 511] width 422 height 35
type input "halst"
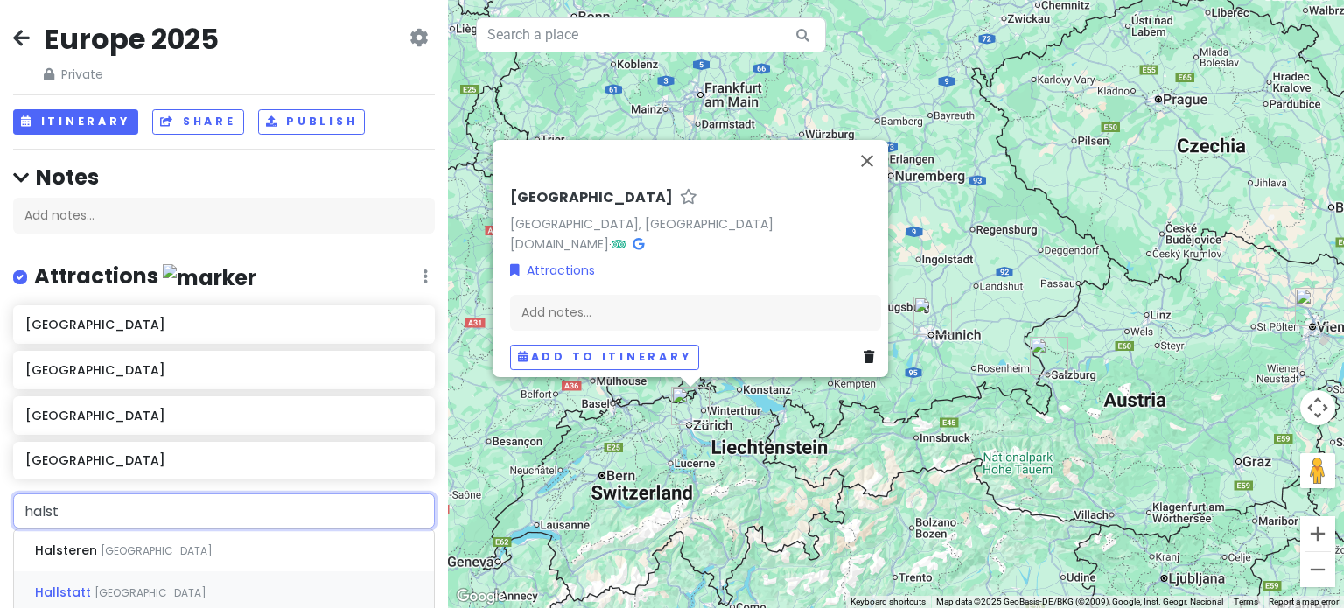
click at [101, 586] on span "[GEOGRAPHIC_DATA]" at bounding box center [151, 592] width 112 height 15
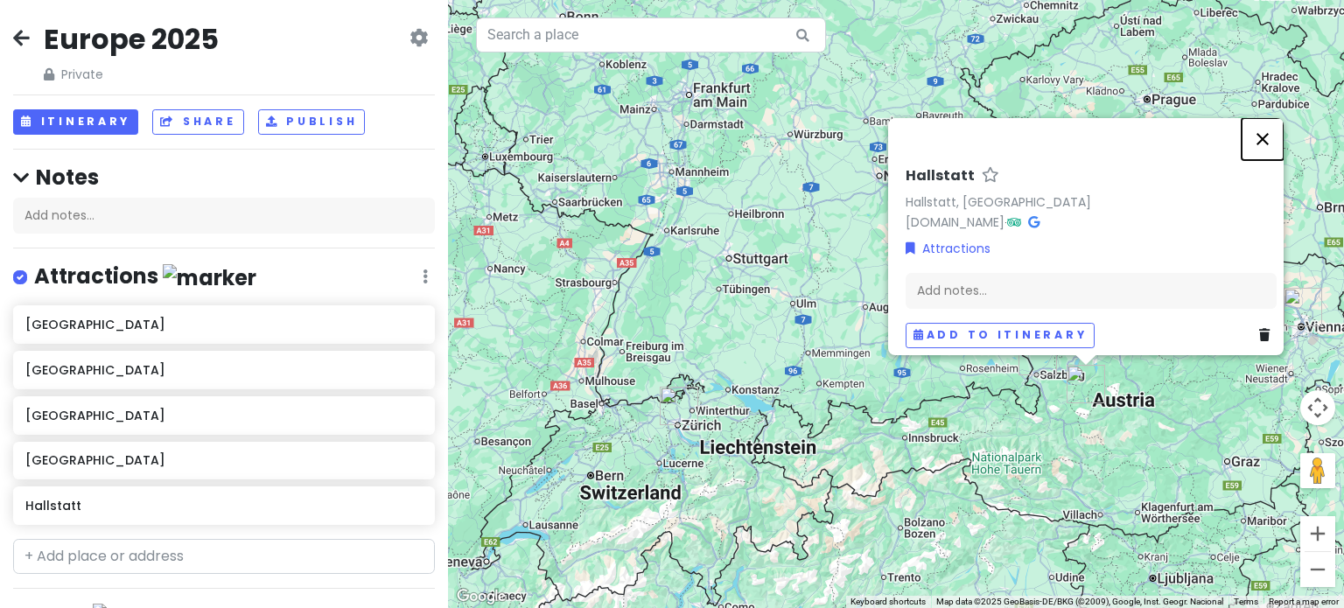
click at [1276, 132] on button "Close" at bounding box center [1263, 139] width 42 height 42
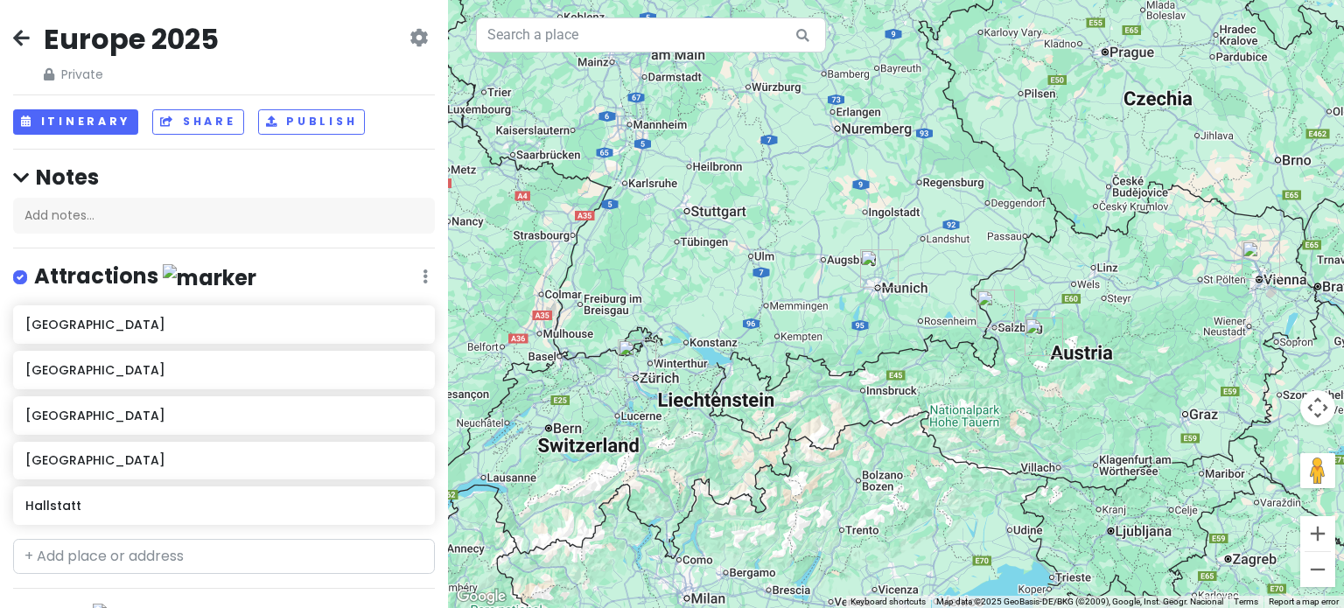
drag, startPoint x: 853, startPoint y: 304, endPoint x: 812, endPoint y: 245, distance: 71.6
click at [812, 245] on div at bounding box center [896, 304] width 896 height 608
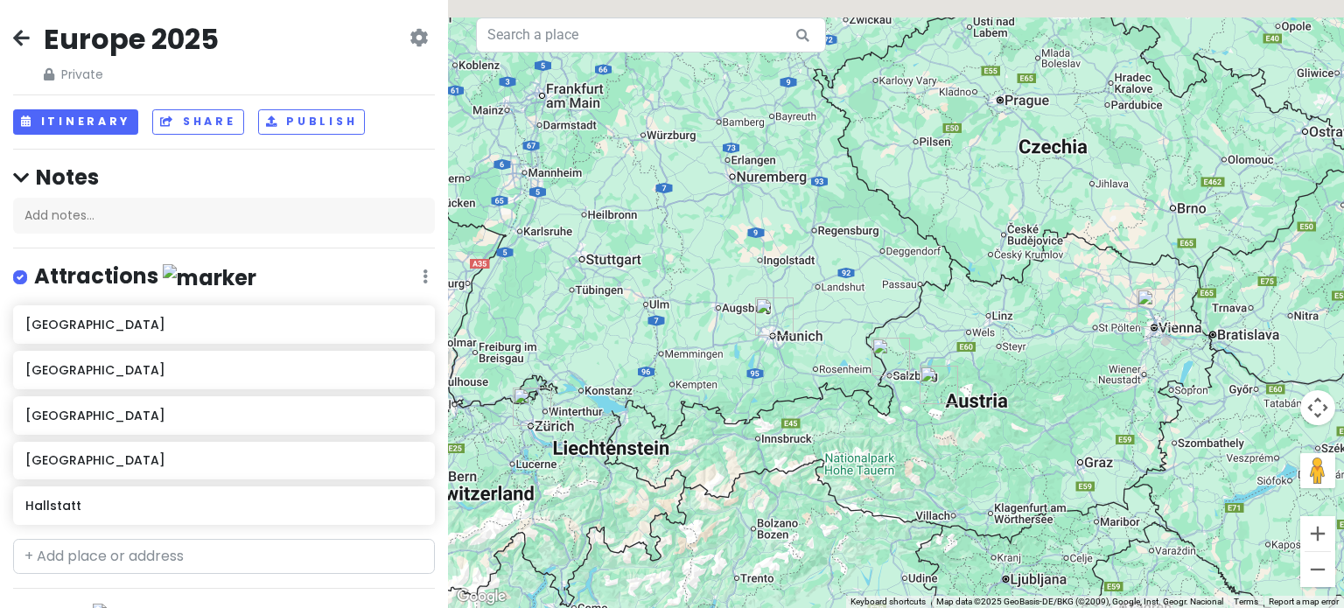
drag, startPoint x: 969, startPoint y: 354, endPoint x: 850, endPoint y: 421, distance: 136.3
click at [850, 421] on div at bounding box center [896, 304] width 896 height 608
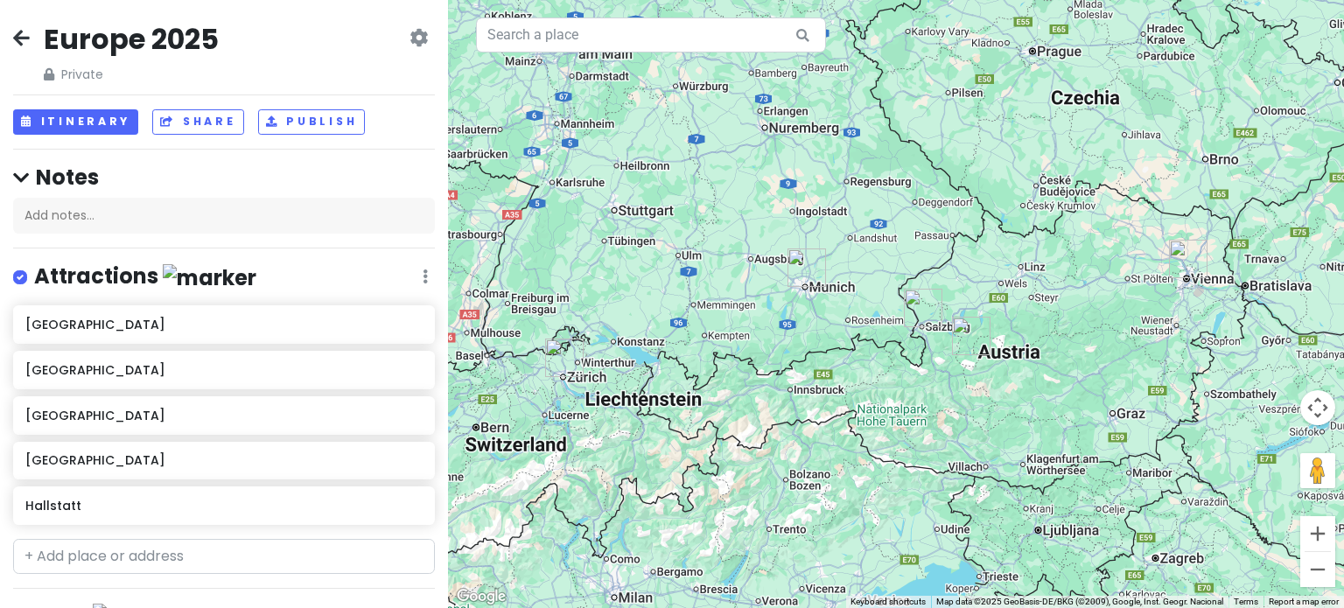
drag, startPoint x: 667, startPoint y: 412, endPoint x: 702, endPoint y: 360, distance: 63.1
click at [702, 360] on div at bounding box center [896, 304] width 896 height 608
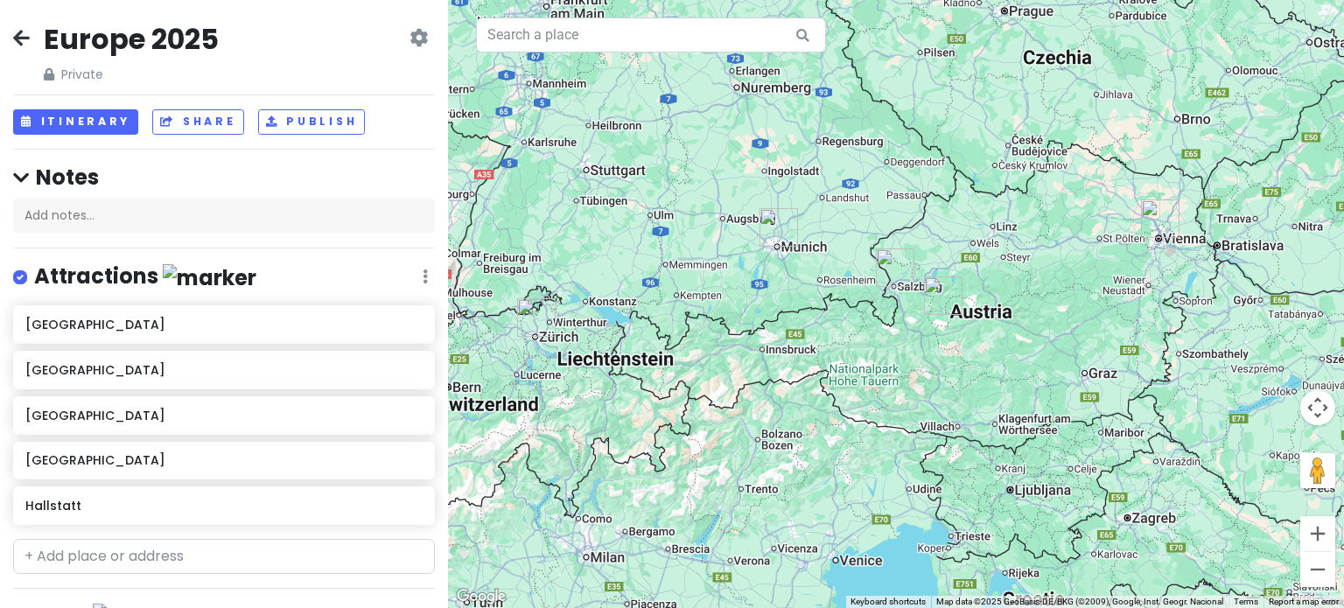
drag, startPoint x: 813, startPoint y: 320, endPoint x: 753, endPoint y: 291, distance: 67.3
click at [753, 291] on div at bounding box center [896, 304] width 896 height 608
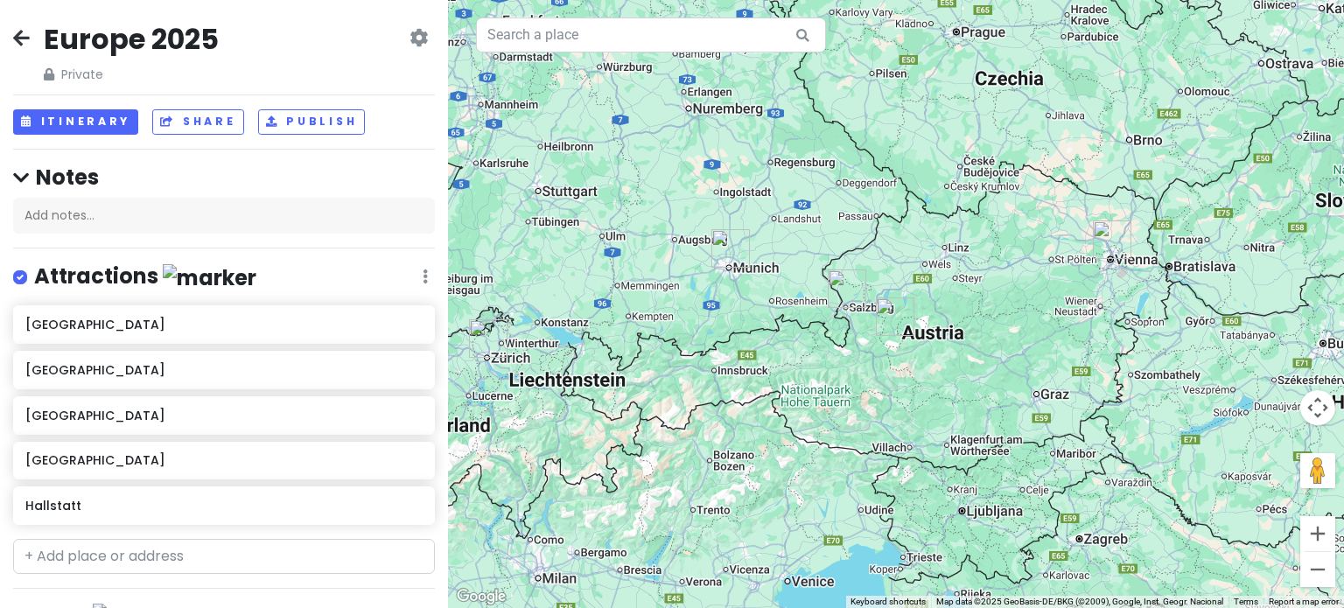
drag, startPoint x: 885, startPoint y: 328, endPoint x: 872, endPoint y: 345, distance: 20.7
click at [872, 345] on div at bounding box center [896, 304] width 896 height 608
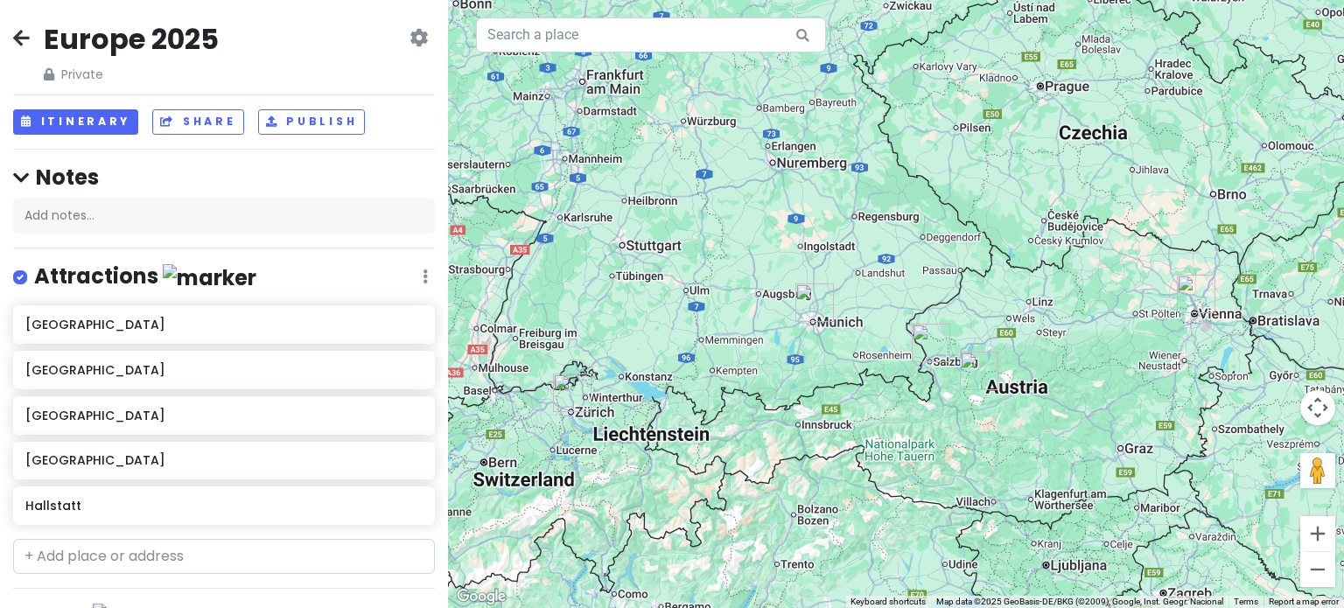
drag, startPoint x: 782, startPoint y: 466, endPoint x: 865, endPoint y: 519, distance: 97.6
click at [865, 519] on div at bounding box center [896, 304] width 896 height 608
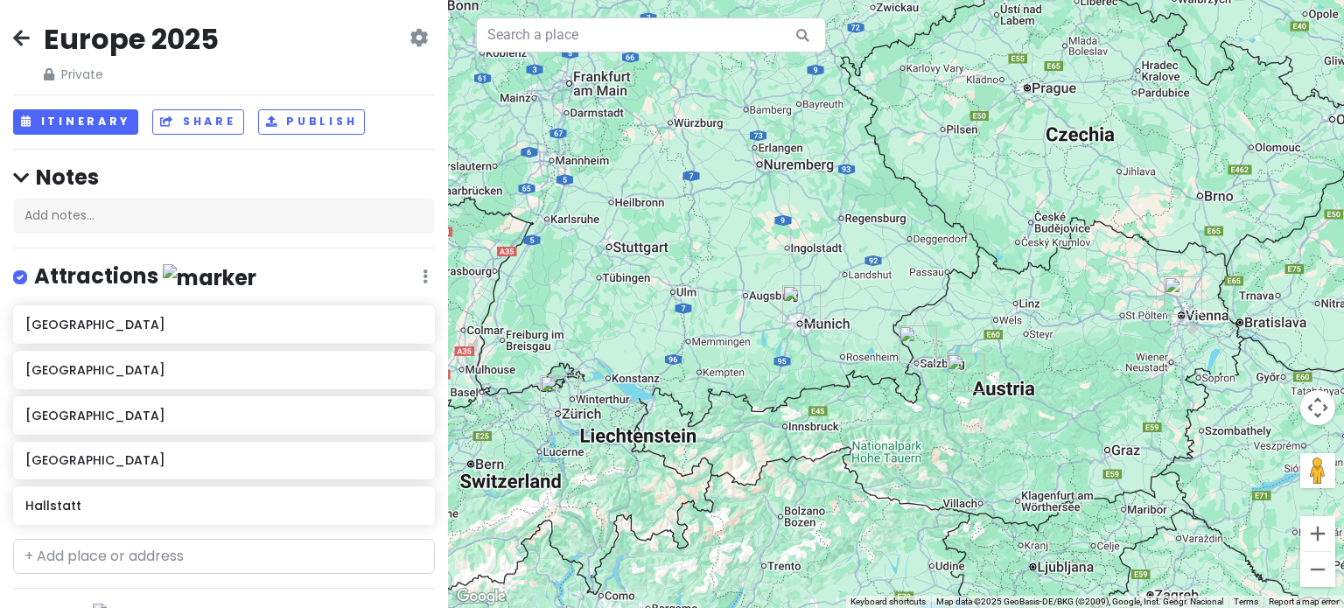
drag, startPoint x: 718, startPoint y: 305, endPoint x: 707, endPoint y: 312, distance: 13.1
click at [707, 312] on div at bounding box center [896, 304] width 896 height 608
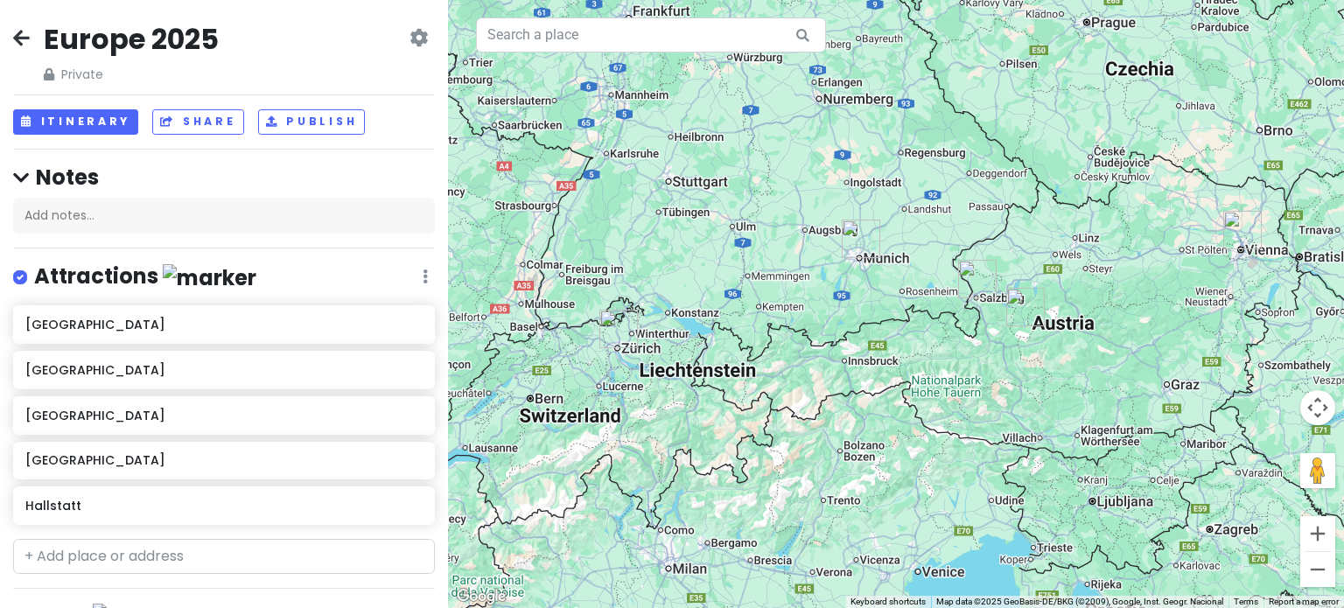
drag, startPoint x: 889, startPoint y: 435, endPoint x: 972, endPoint y: 339, distance: 127.2
click at [972, 339] on div at bounding box center [896, 304] width 896 height 608
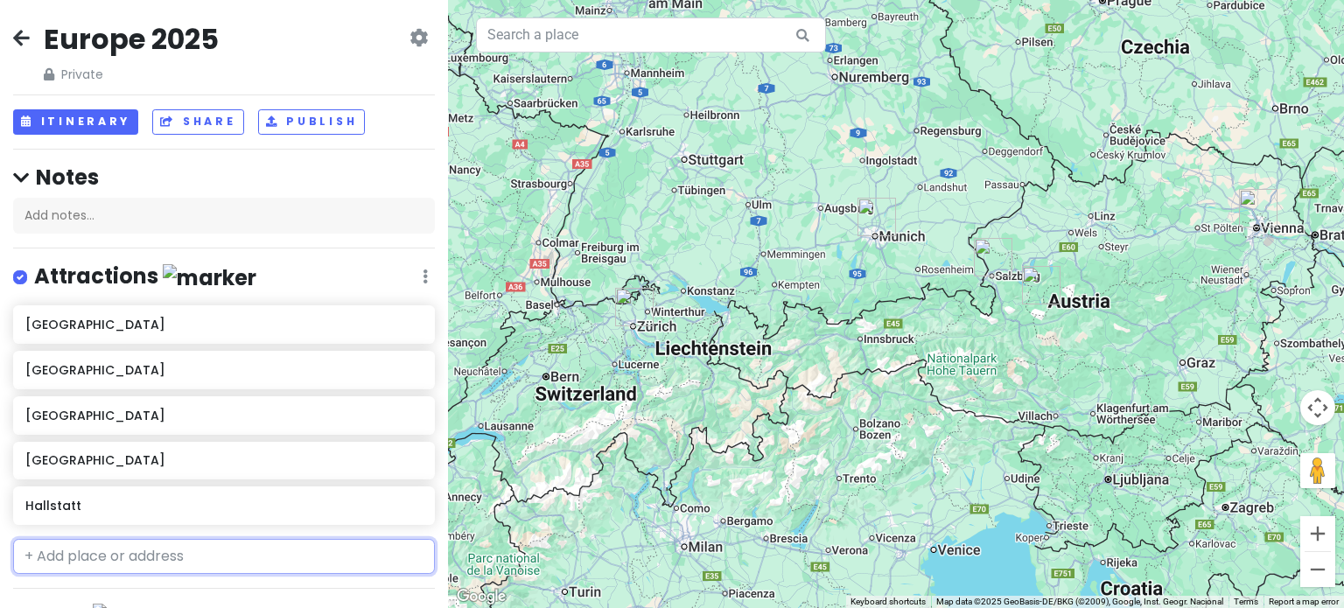
click at [129, 565] on input "text" at bounding box center [224, 556] width 422 height 35
type input "[PERSON_NAME]"
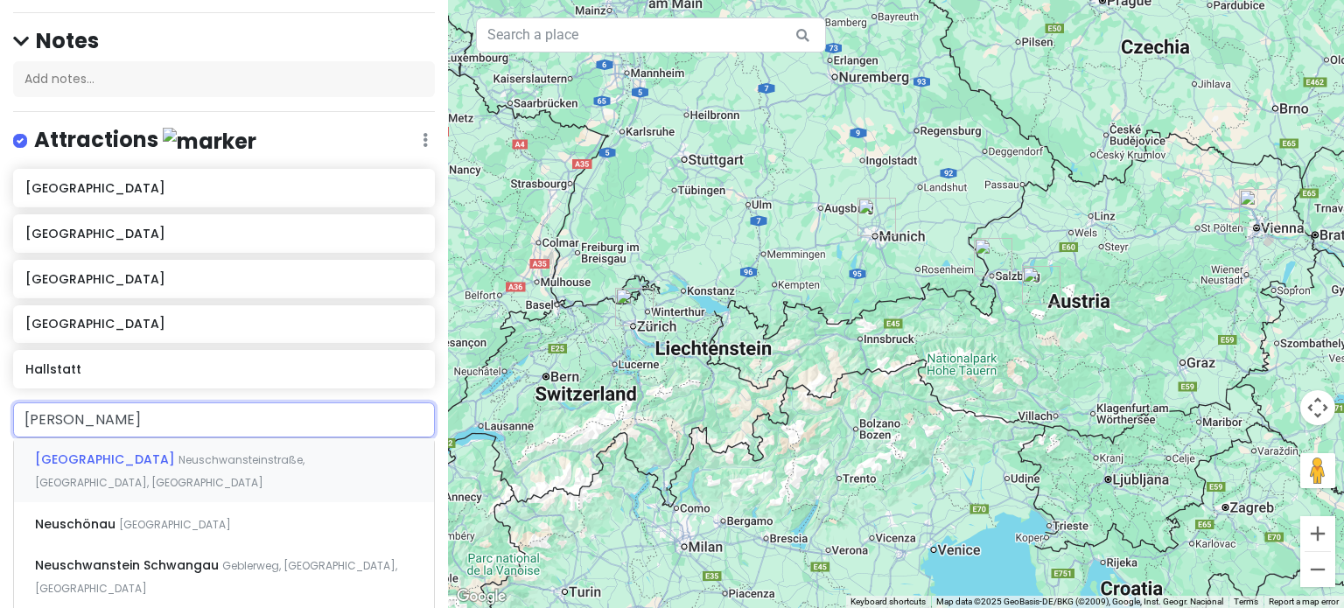
click at [163, 480] on div "[GEOGRAPHIC_DATA], [GEOGRAPHIC_DATA], [GEOGRAPHIC_DATA]" at bounding box center [224, 470] width 420 height 65
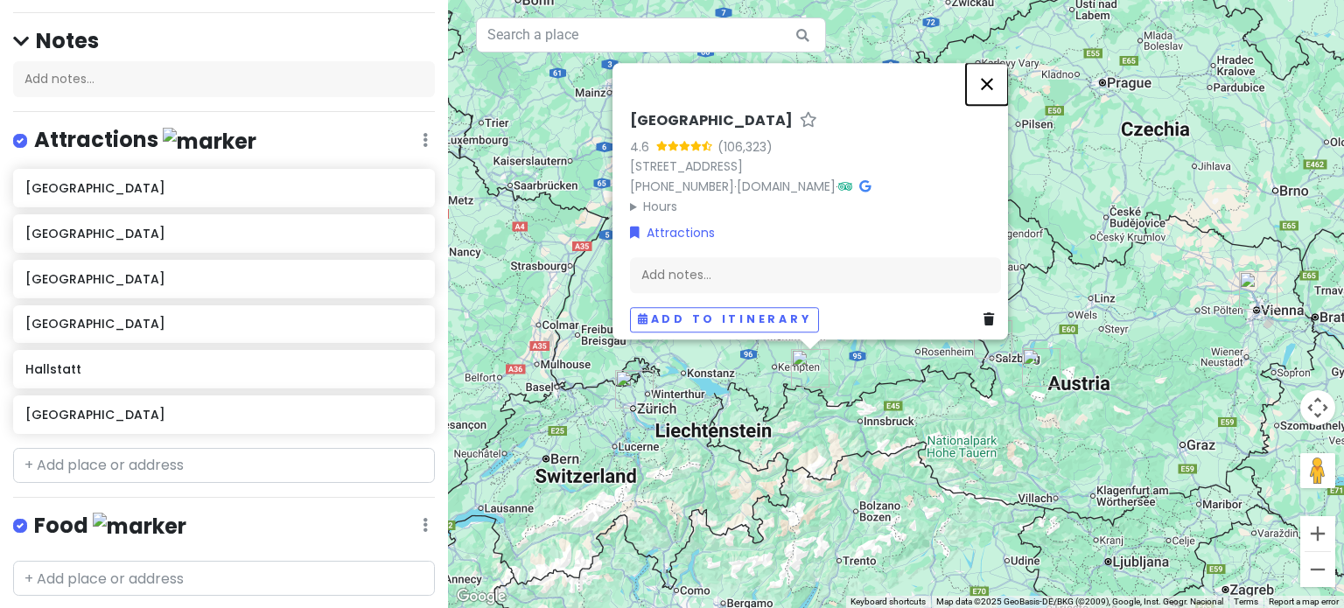
click at [999, 89] on button "Close" at bounding box center [987, 84] width 42 height 42
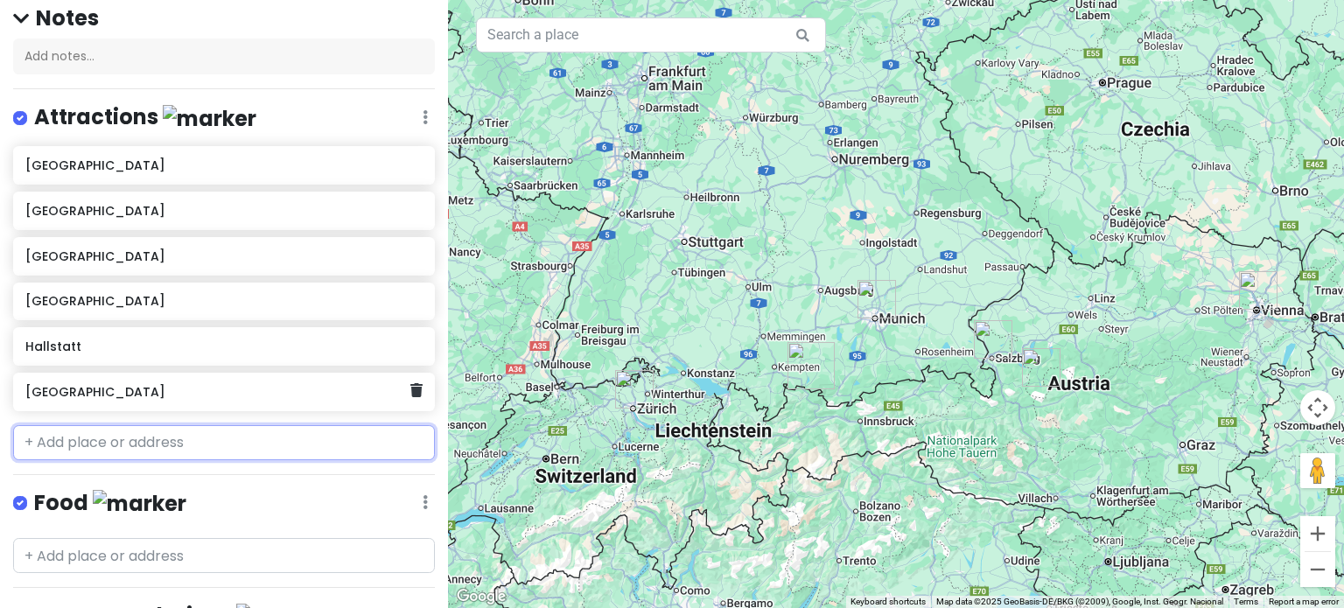
scroll to position [160, 0]
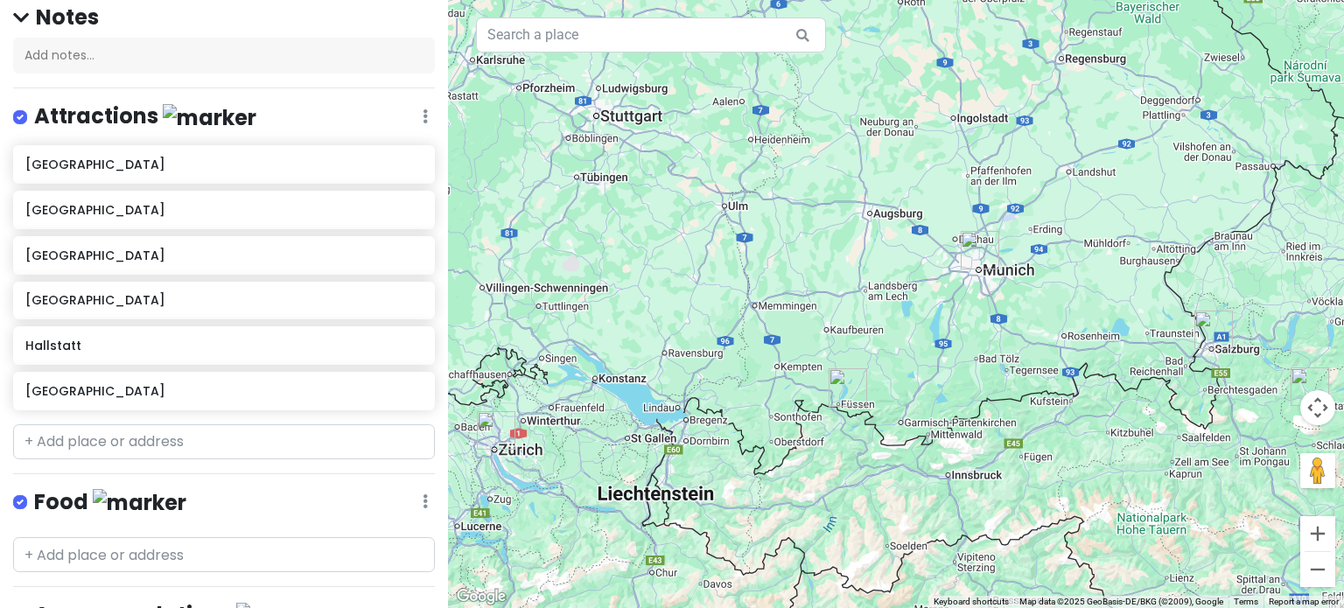
drag, startPoint x: 942, startPoint y: 456, endPoint x: 769, endPoint y: 356, distance: 199.9
click at [769, 356] on div at bounding box center [896, 304] width 896 height 608
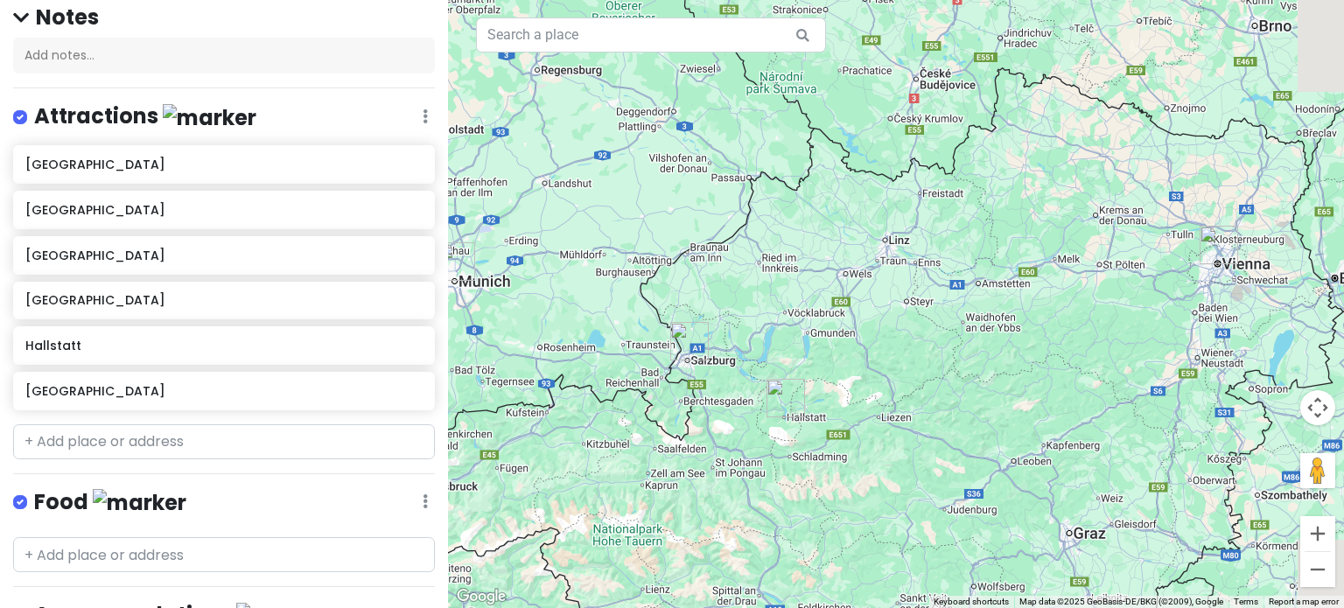
drag, startPoint x: 1100, startPoint y: 262, endPoint x: 900, endPoint y: 321, distance: 209.1
click at [900, 321] on div at bounding box center [896, 304] width 896 height 608
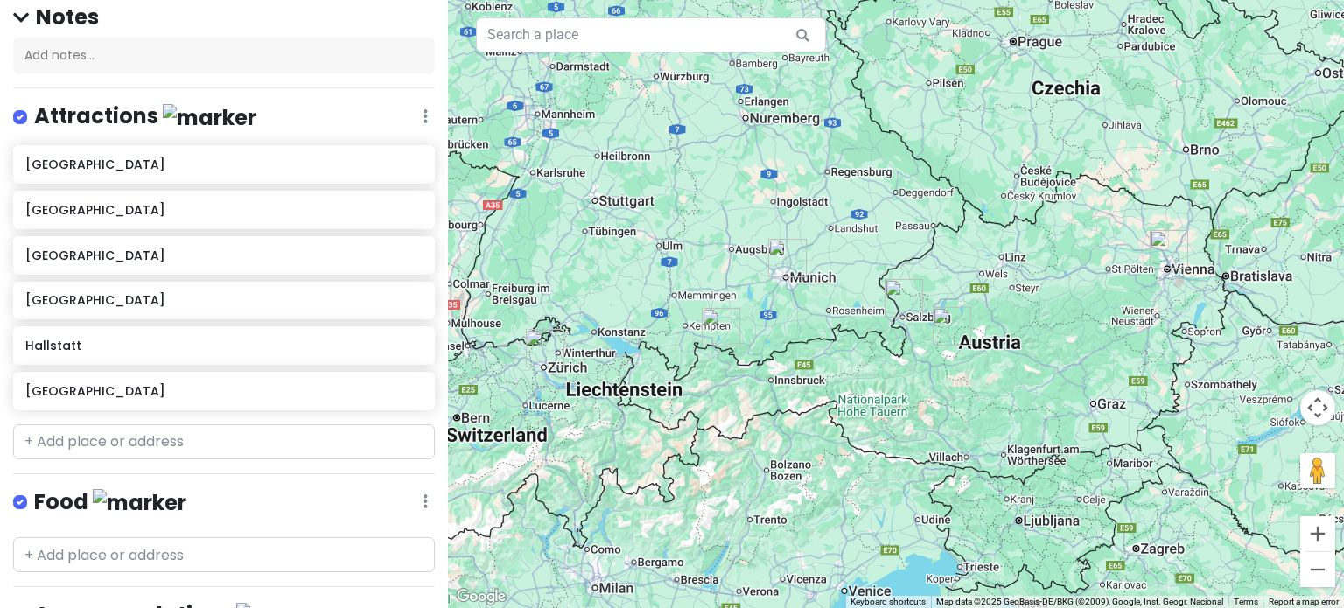
drag, startPoint x: 900, startPoint y: 321, endPoint x: 1023, endPoint y: 294, distance: 126.3
click at [1023, 294] on div at bounding box center [896, 304] width 896 height 608
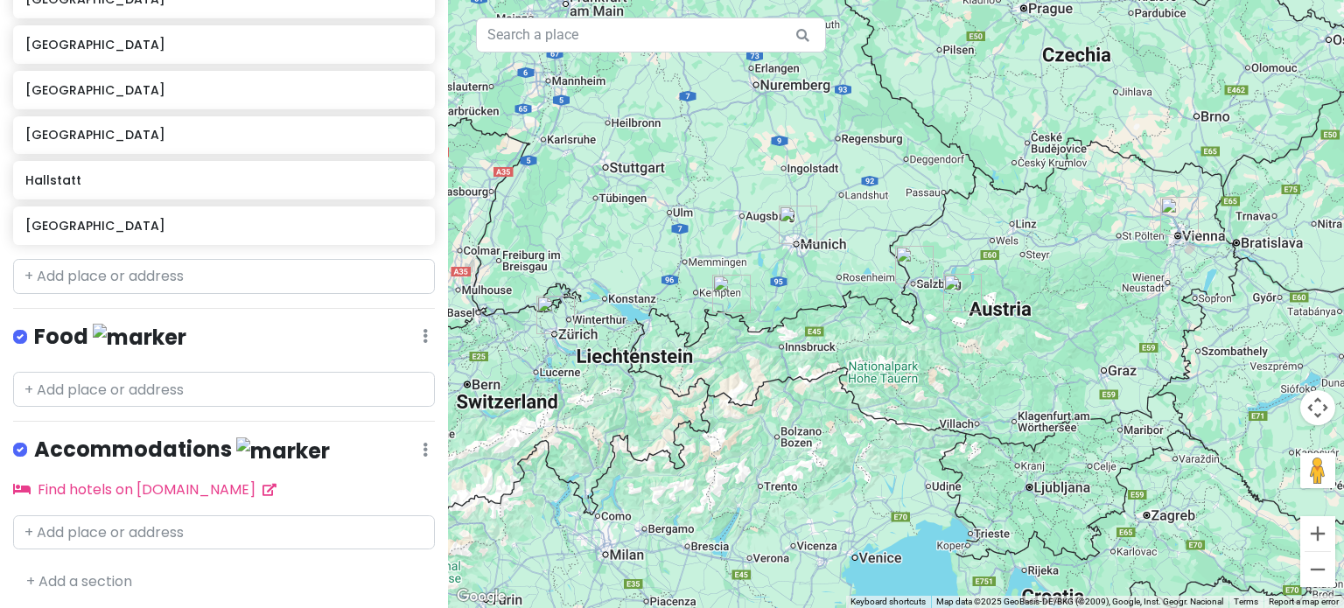
drag, startPoint x: 807, startPoint y: 328, endPoint x: 818, endPoint y: 290, distance: 40.2
click at [818, 290] on div at bounding box center [896, 304] width 896 height 608
